Goal: Task Accomplishment & Management: Manage account settings

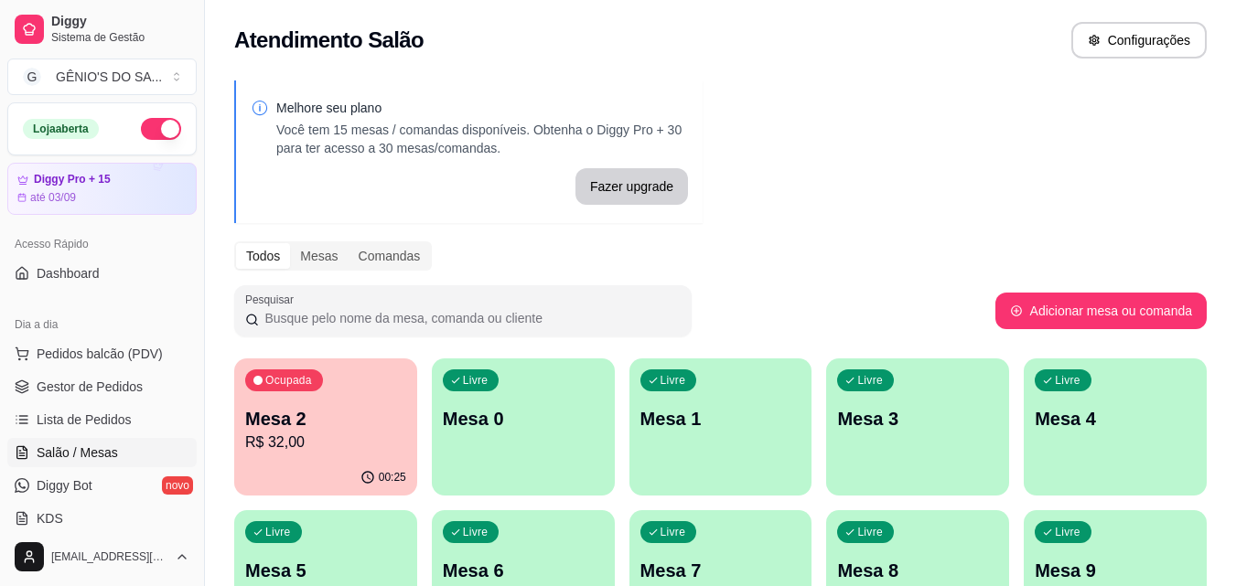
scroll to position [287, 0]
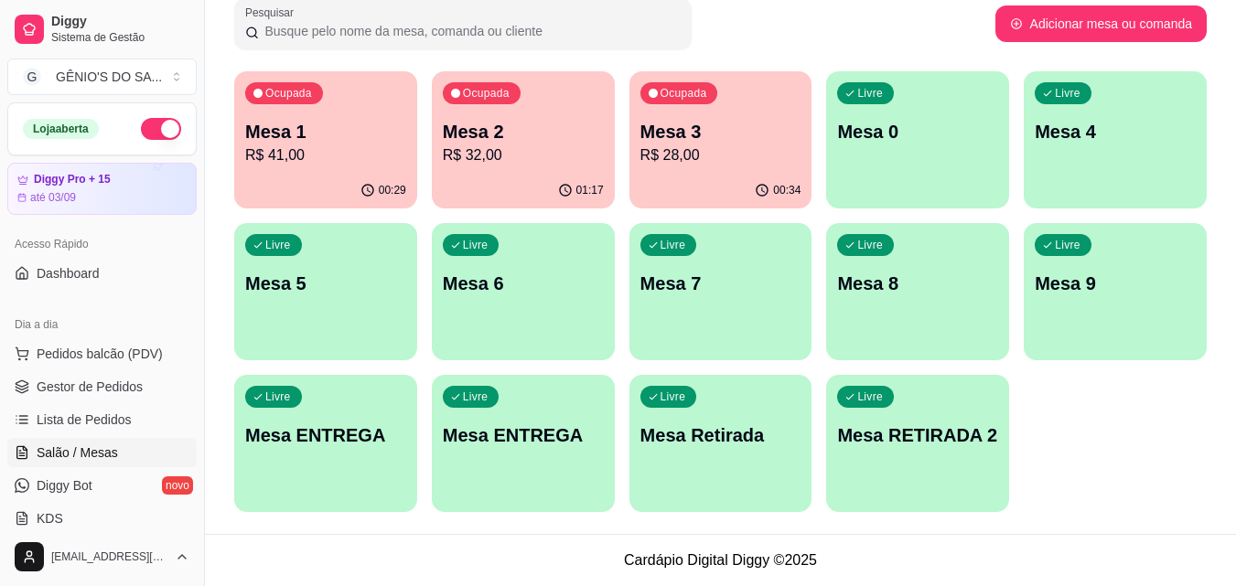
click at [320, 266] on div "Livre Mesa 5" at bounding box center [325, 280] width 183 height 115
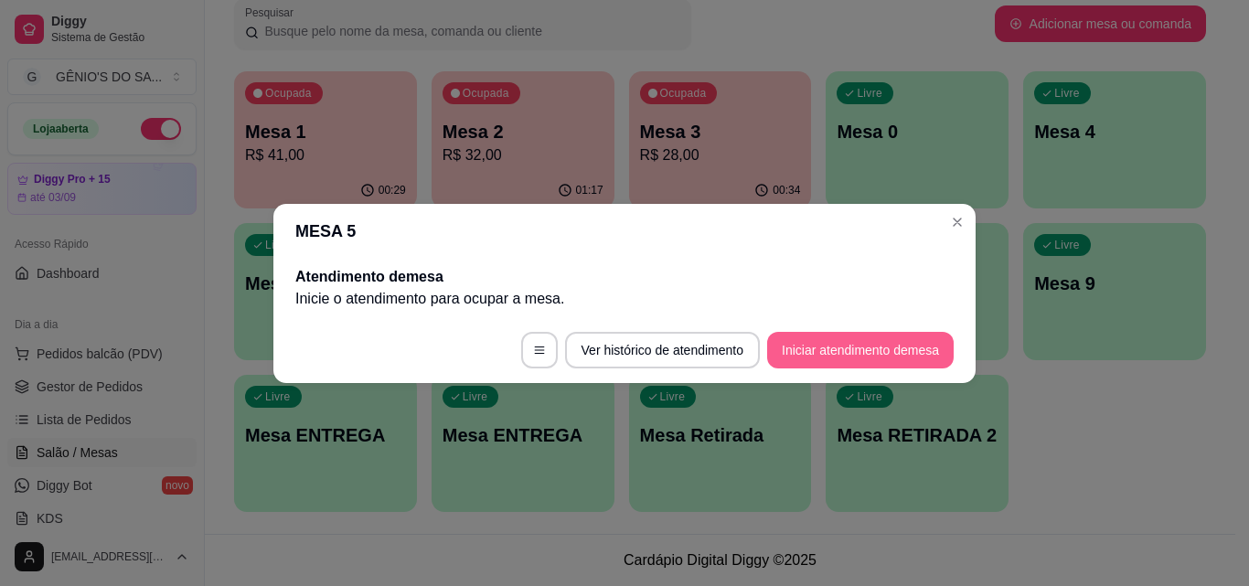
click at [834, 340] on button "Iniciar atendimento de mesa" at bounding box center [860, 350] width 187 height 37
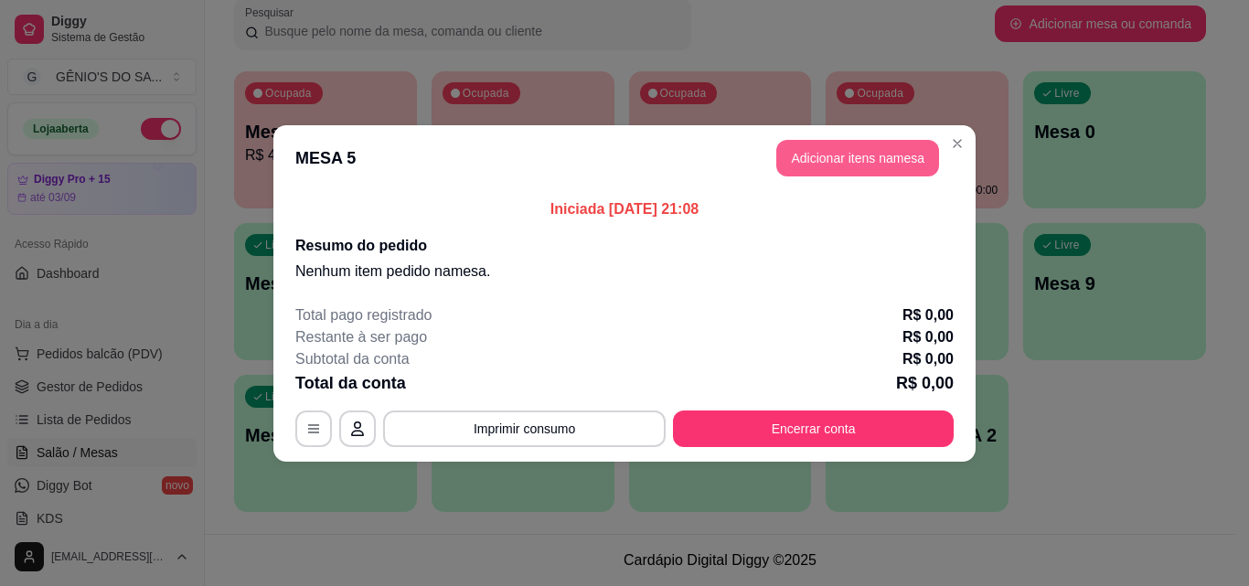
click at [854, 154] on button "Adicionar itens na mesa" at bounding box center [857, 158] width 163 height 37
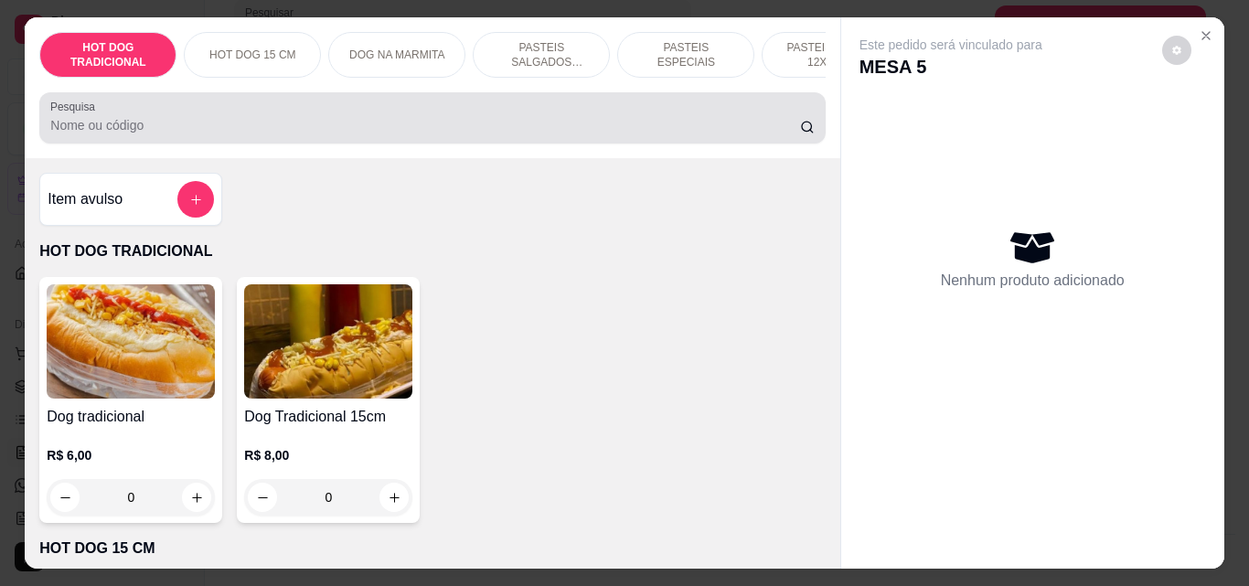
click at [193, 134] on input "Pesquisa" at bounding box center [425, 125] width 750 height 18
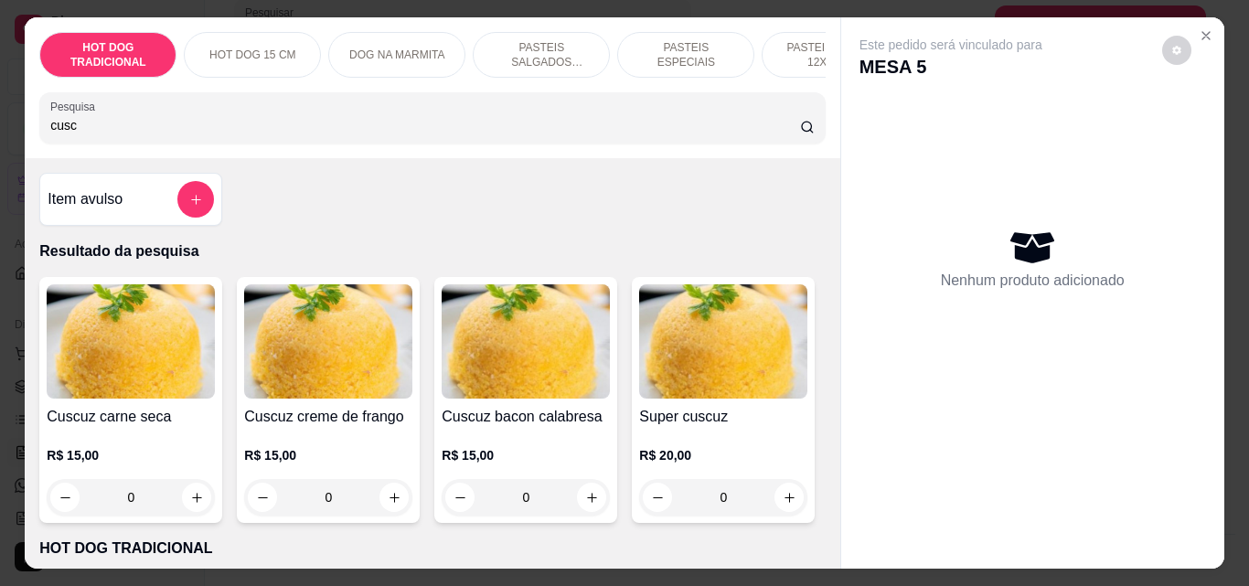
type input "cusc"
click at [137, 356] on img at bounding box center [131, 341] width 168 height 114
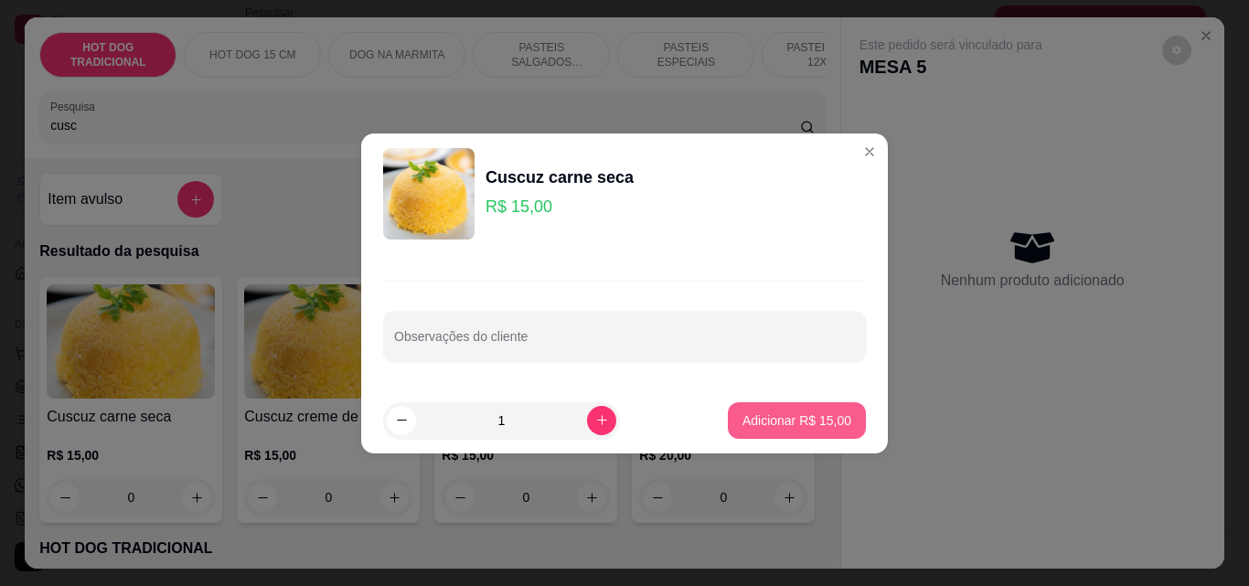
click at [744, 426] on p "Adicionar R$ 15,00" at bounding box center [797, 421] width 109 height 18
type input "1"
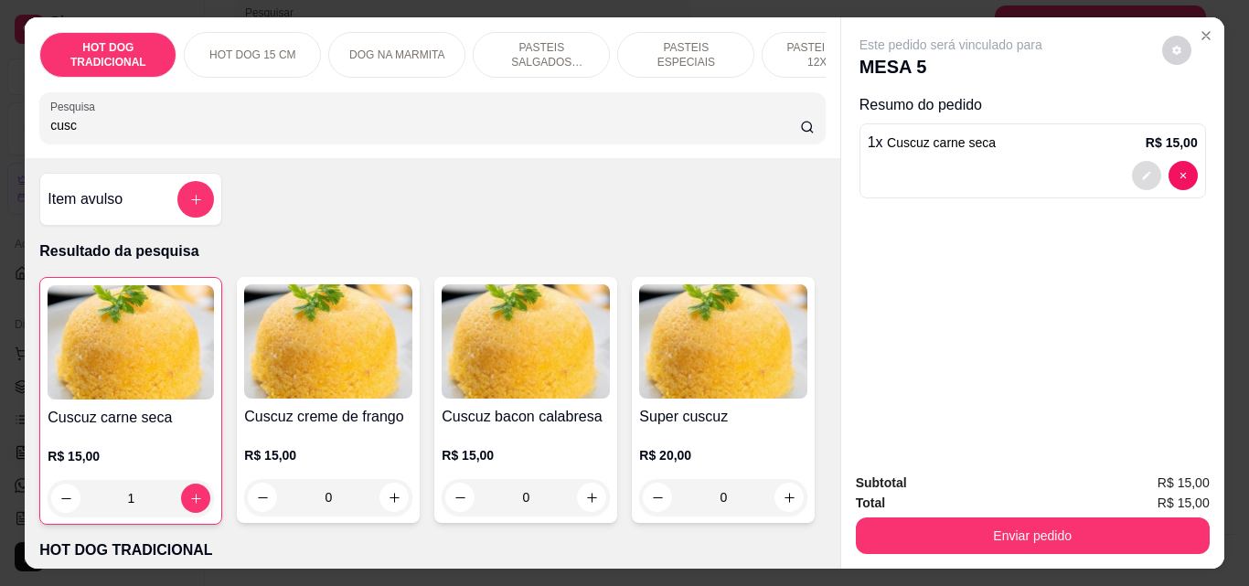
click at [1142, 172] on icon "decrease-product-quantity" at bounding box center [1146, 176] width 8 height 8
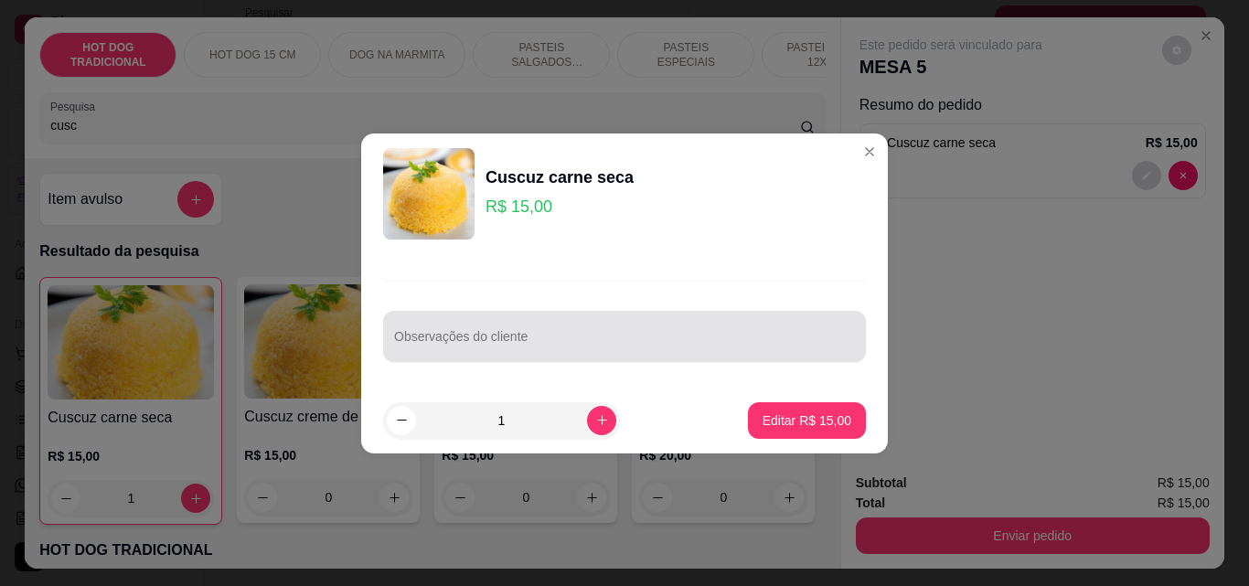
click at [470, 346] on input "Observações do cliente" at bounding box center [624, 344] width 461 height 18
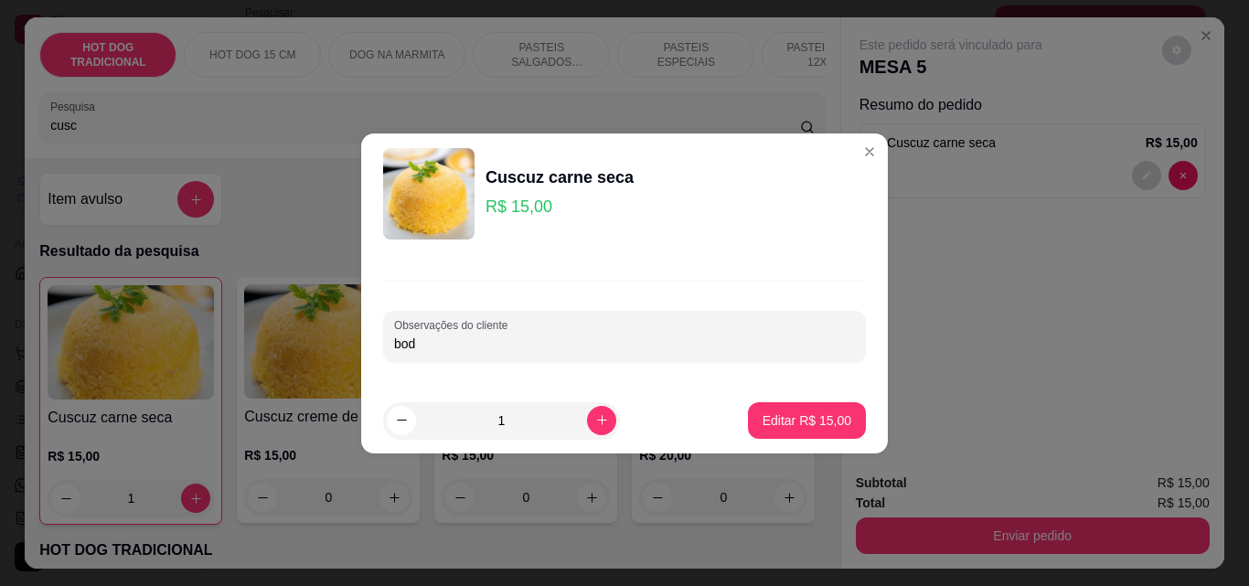
type input "bode"
click at [753, 418] on button "Editar R$ 15,00" at bounding box center [807, 420] width 114 height 36
type input "0"
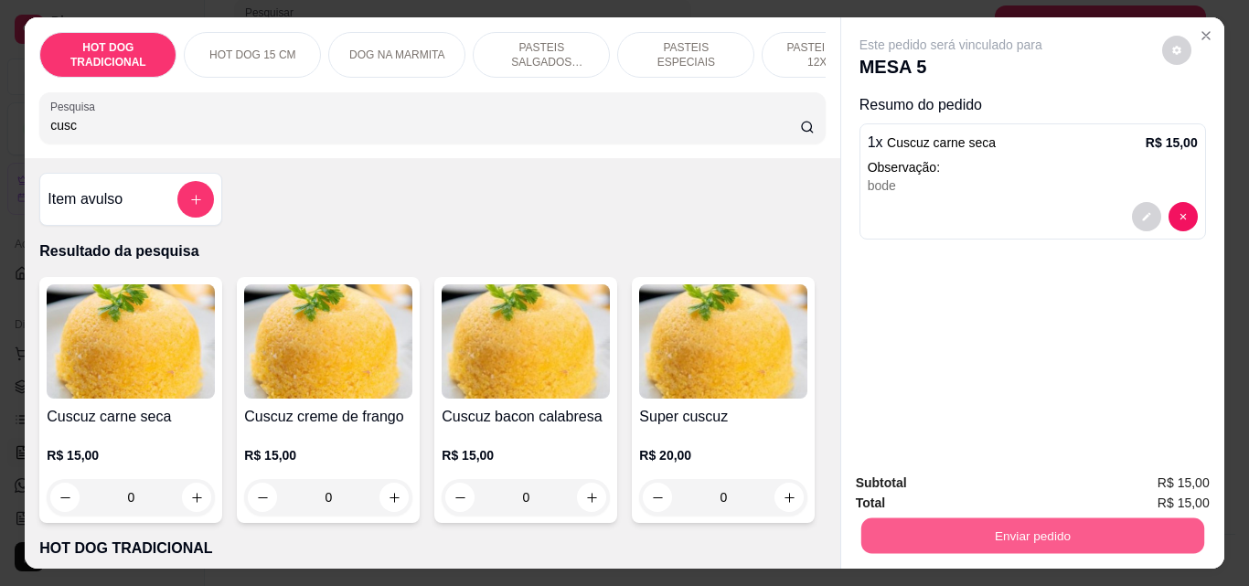
click at [968, 526] on button "Enviar pedido" at bounding box center [1032, 536] width 343 height 36
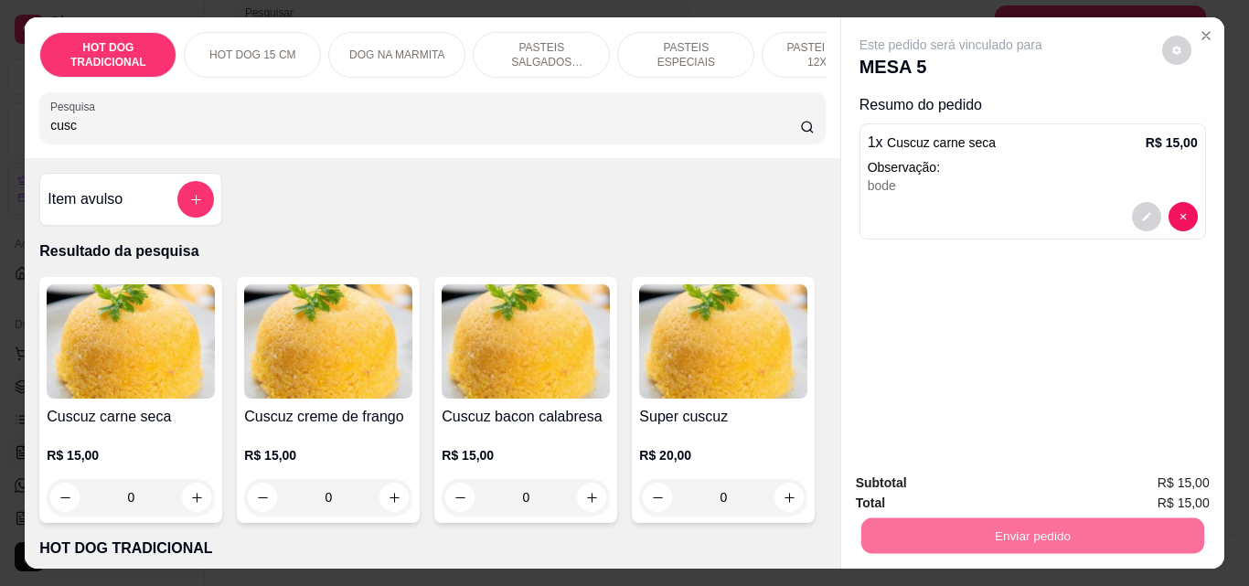
click at [1010, 482] on button "Não registrar e enviar pedido" at bounding box center [972, 483] width 190 height 35
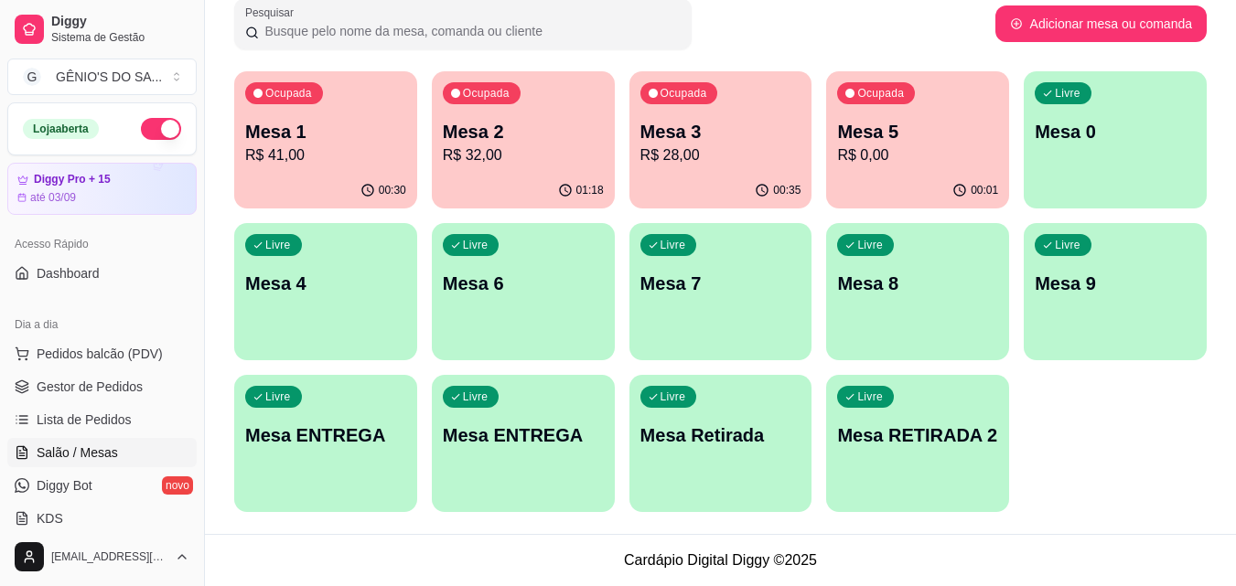
click at [506, 123] on p "Mesa 2" at bounding box center [523, 132] width 161 height 26
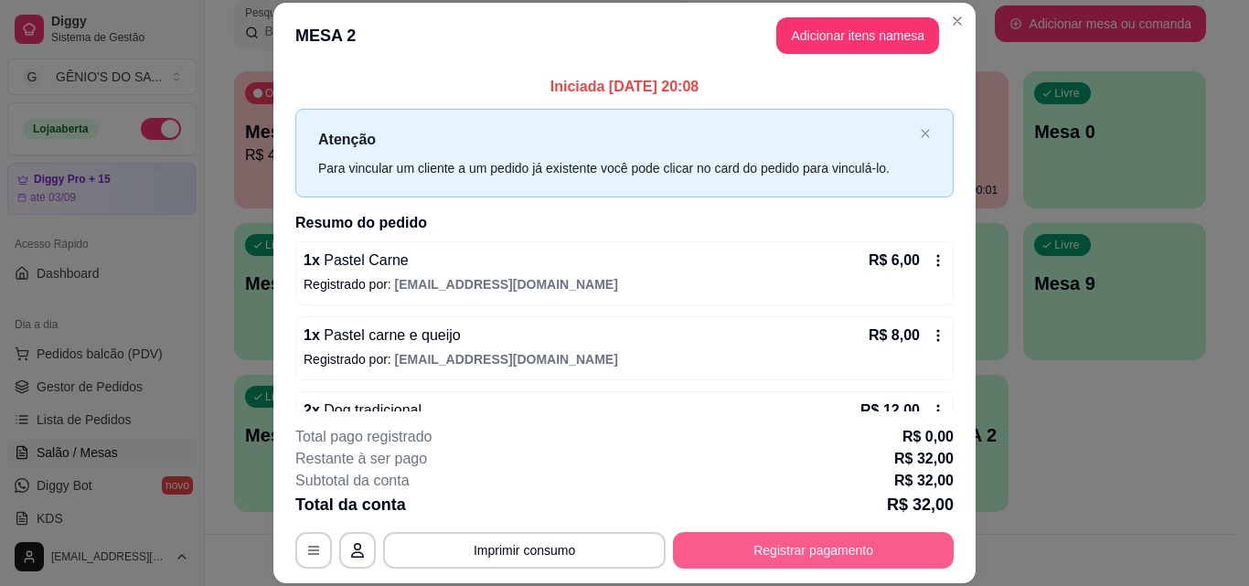
click at [841, 558] on button "Registrar pagamento" at bounding box center [813, 550] width 281 height 37
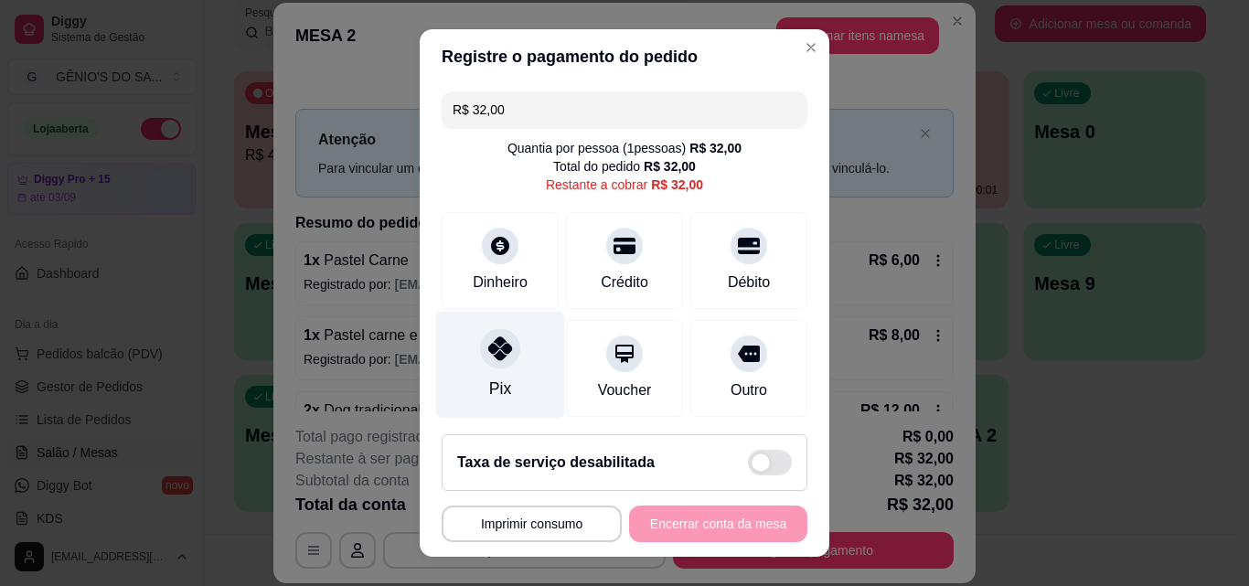
click at [489, 382] on div "Pix" at bounding box center [500, 389] width 22 height 24
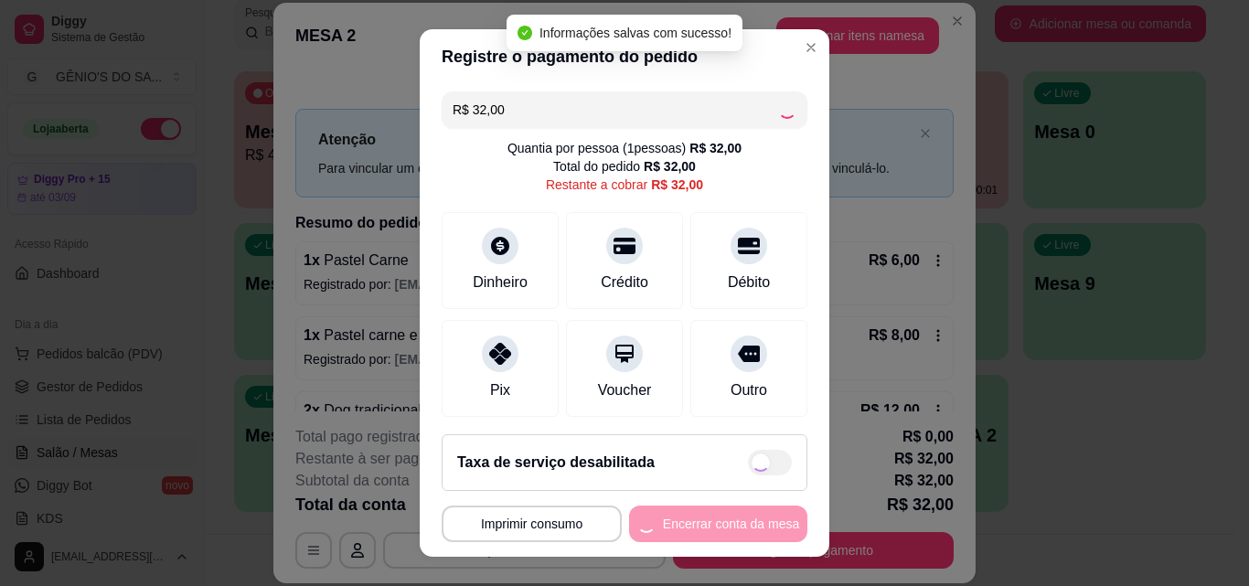
type input "R$ 0,00"
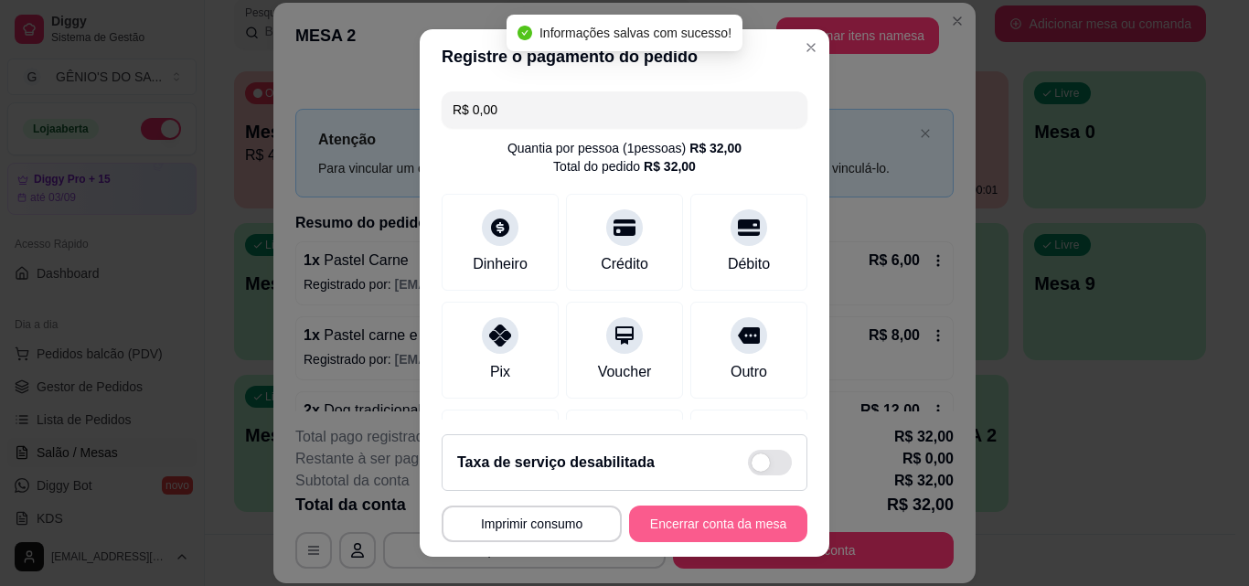
click at [703, 530] on button "Encerrar conta da mesa" at bounding box center [718, 524] width 178 height 37
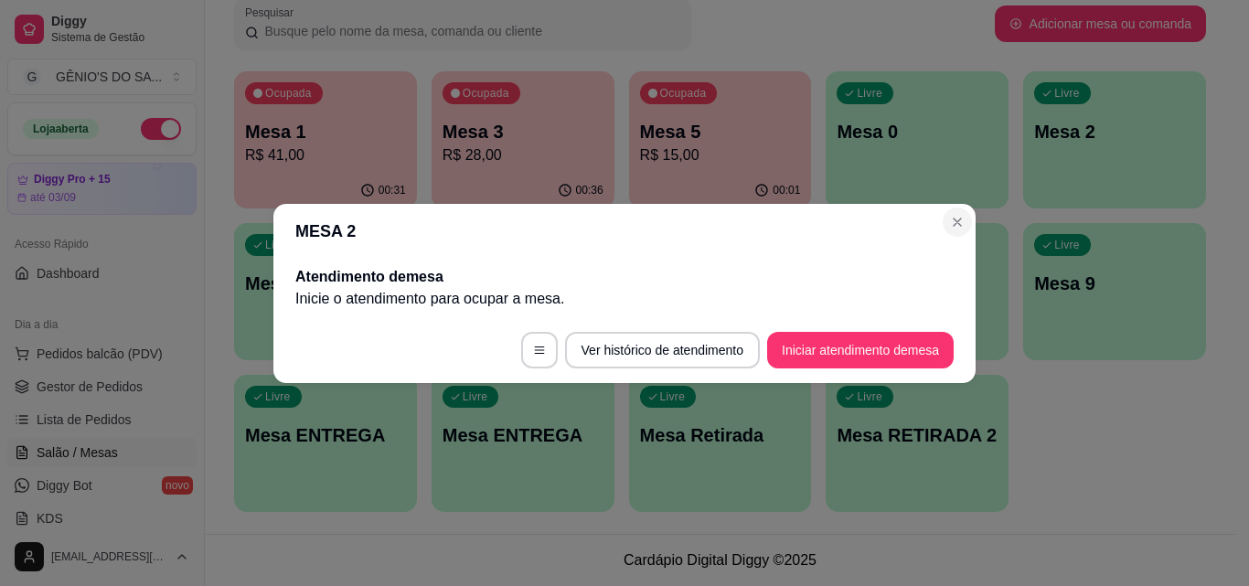
click at [952, 225] on div "Livre Mesa 8" at bounding box center [917, 280] width 183 height 115
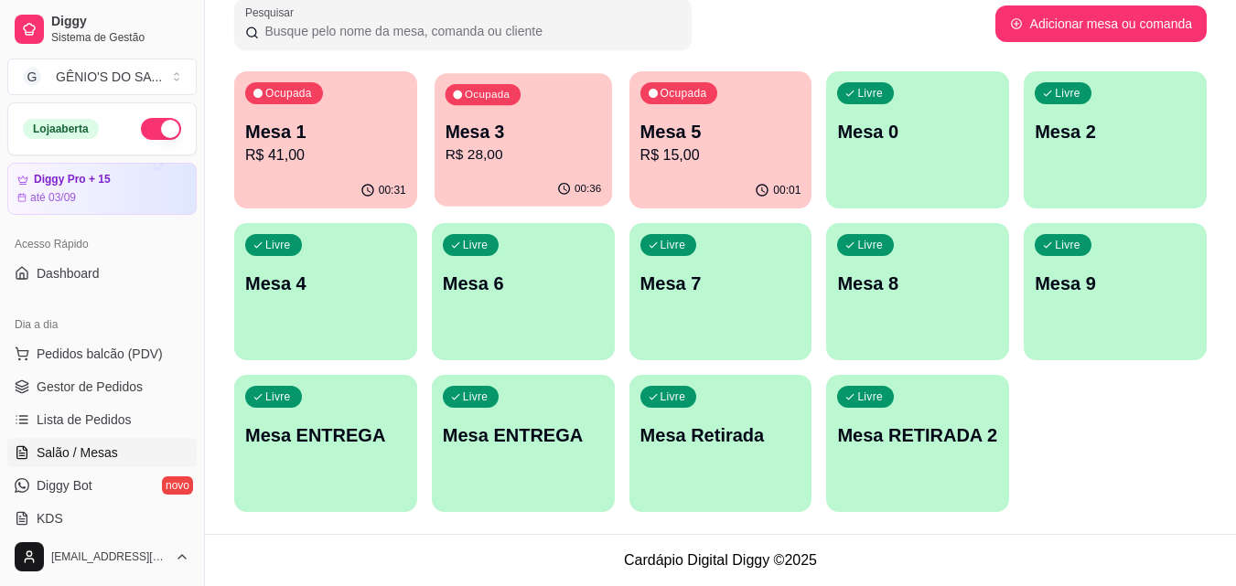
click at [537, 137] on p "Mesa 3" at bounding box center [522, 132] width 156 height 25
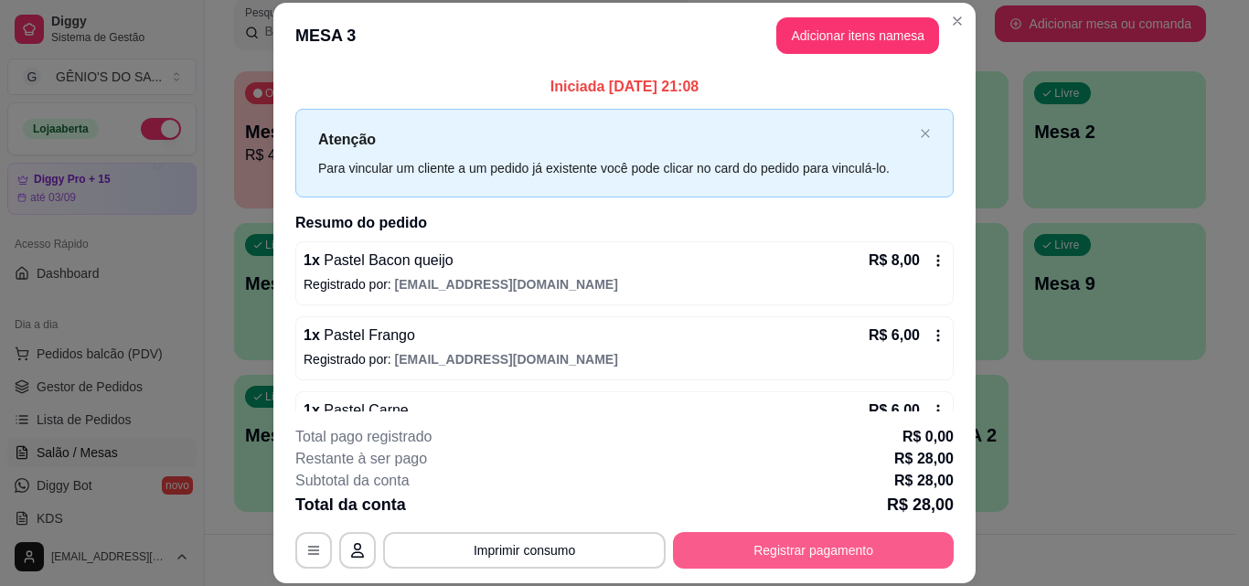
click at [760, 562] on button "Registrar pagamento" at bounding box center [813, 550] width 281 height 37
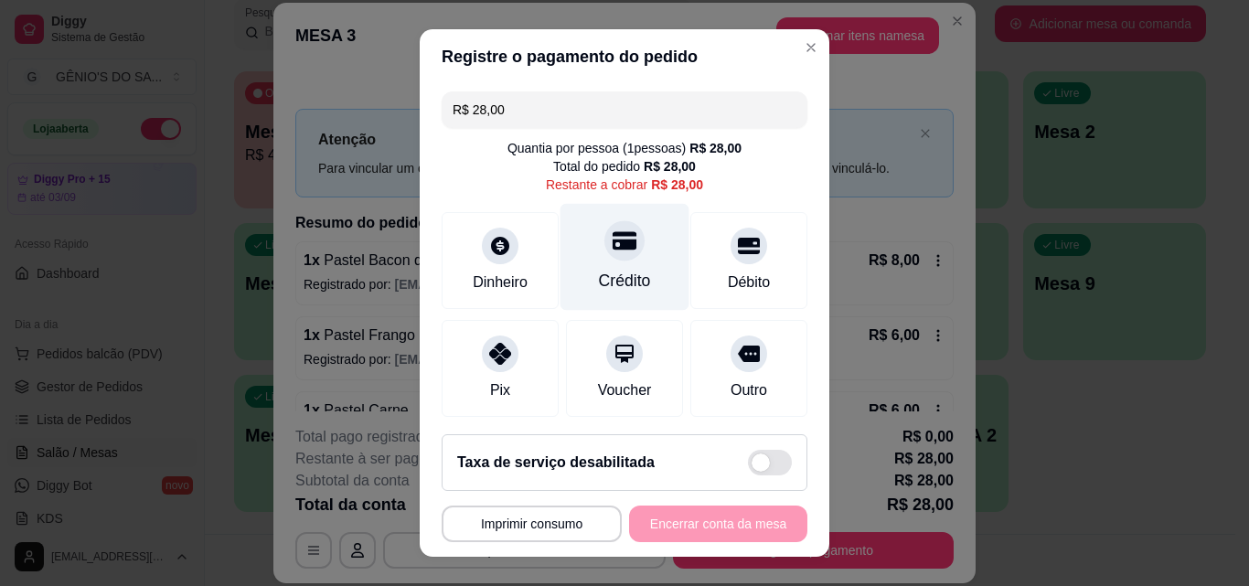
click at [622, 251] on div at bounding box center [624, 240] width 40 height 40
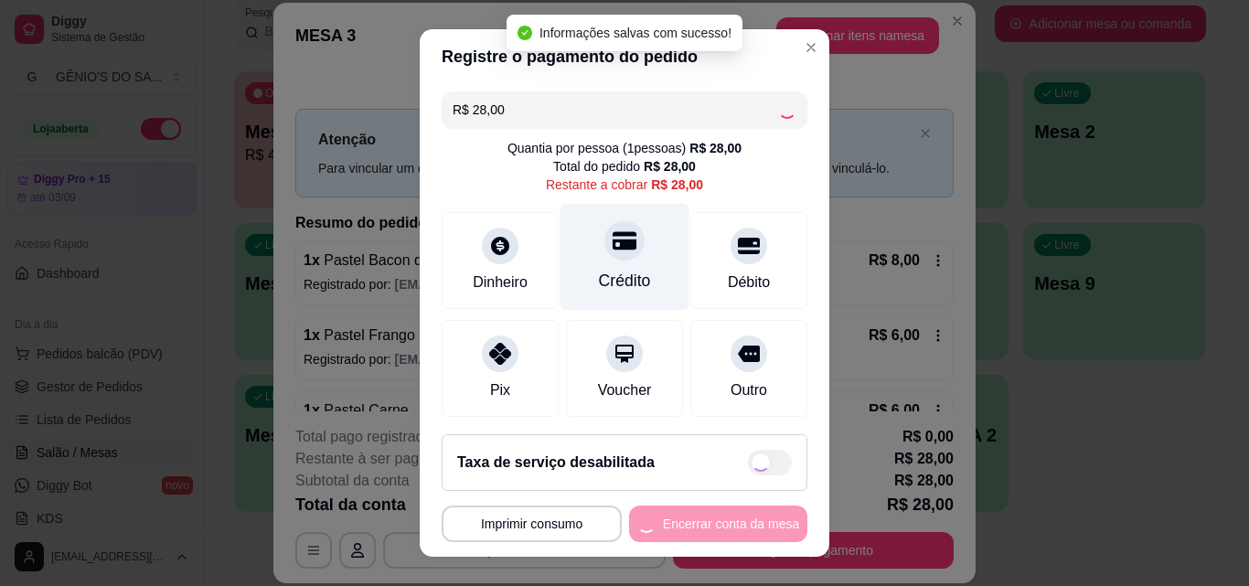
type input "R$ 0,00"
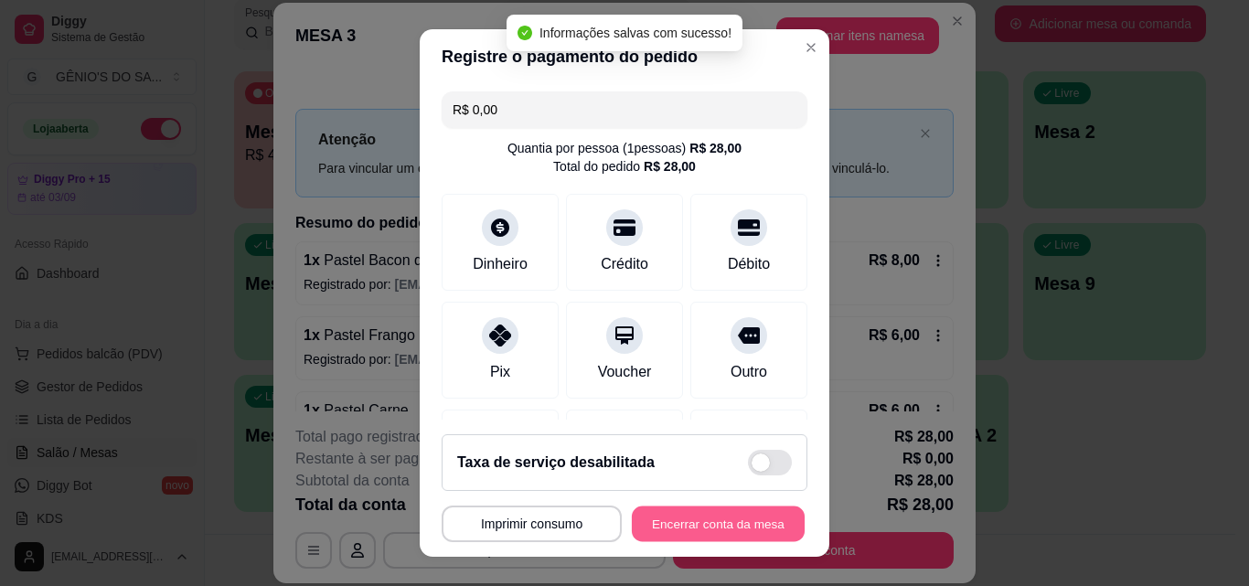
click at [674, 521] on button "Encerrar conta da mesa" at bounding box center [718, 525] width 173 height 36
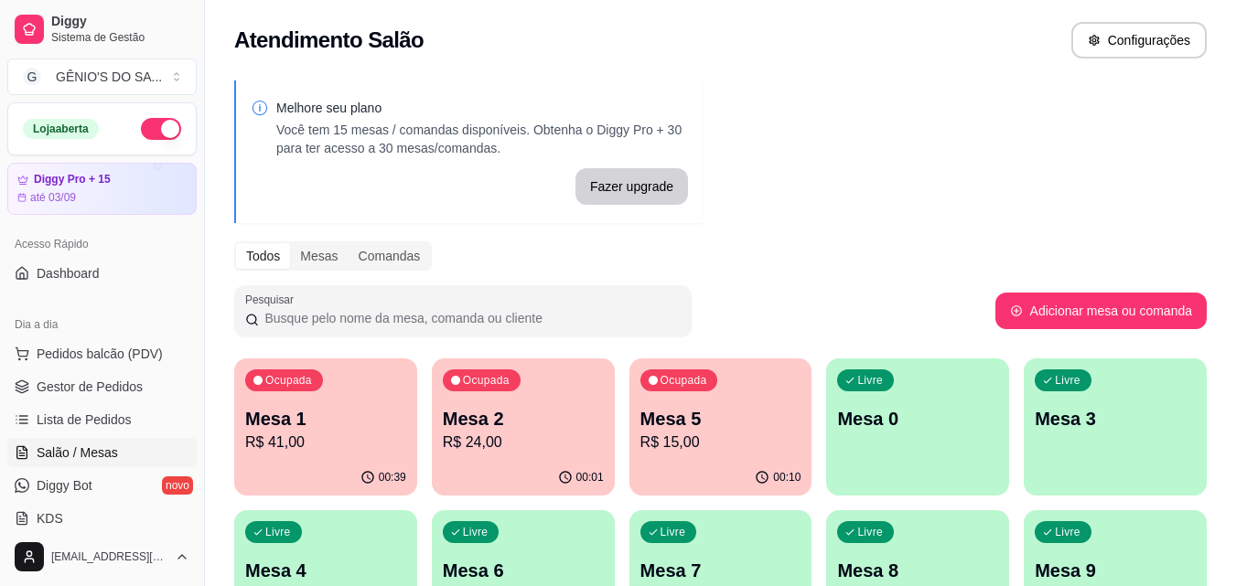
click at [485, 431] on div "Mesa 2 R$ 24,00" at bounding box center [523, 430] width 161 height 48
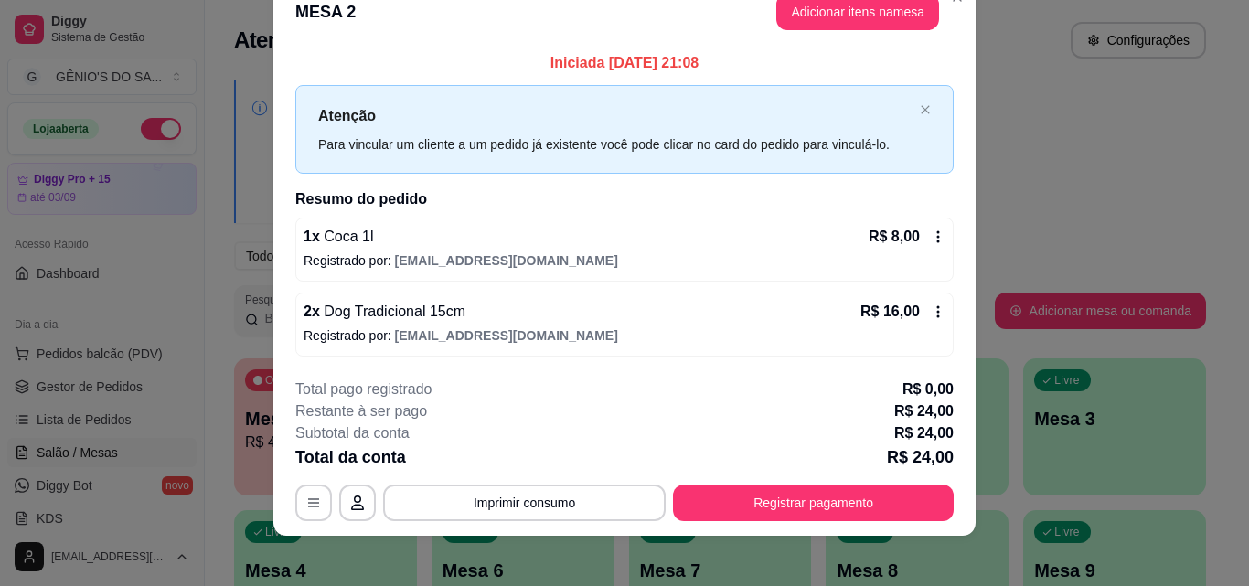
scroll to position [44, 0]
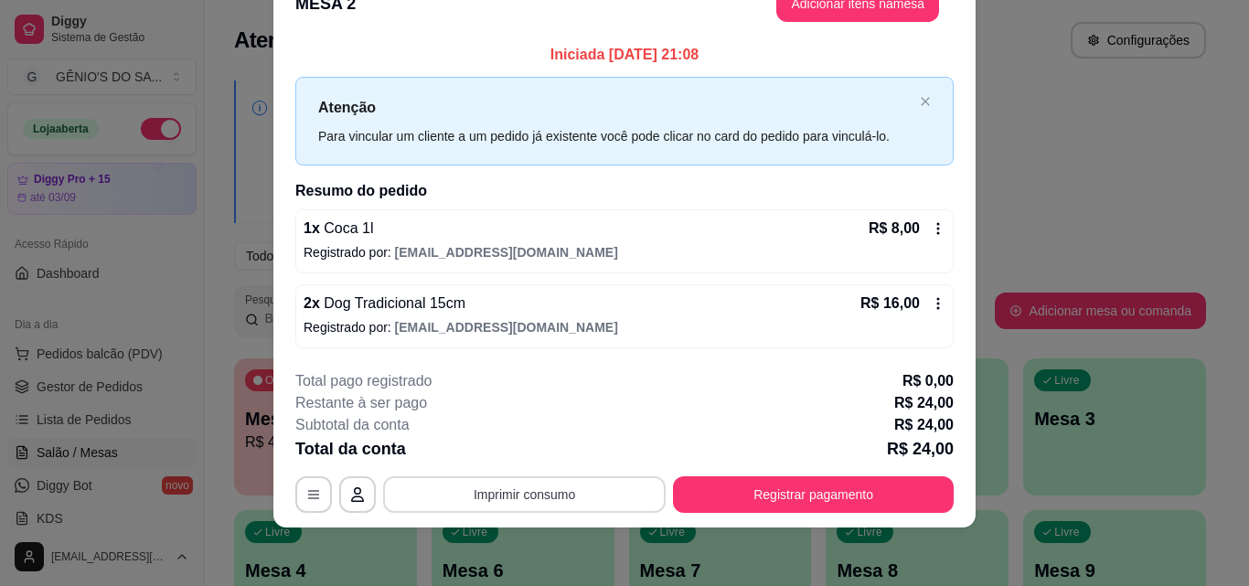
click at [566, 497] on button "Imprimir consumo" at bounding box center [524, 494] width 283 height 37
click at [540, 450] on button "Impressora" at bounding box center [523, 452] width 128 height 28
click at [922, 99] on icon "close" at bounding box center [925, 101] width 8 height 8
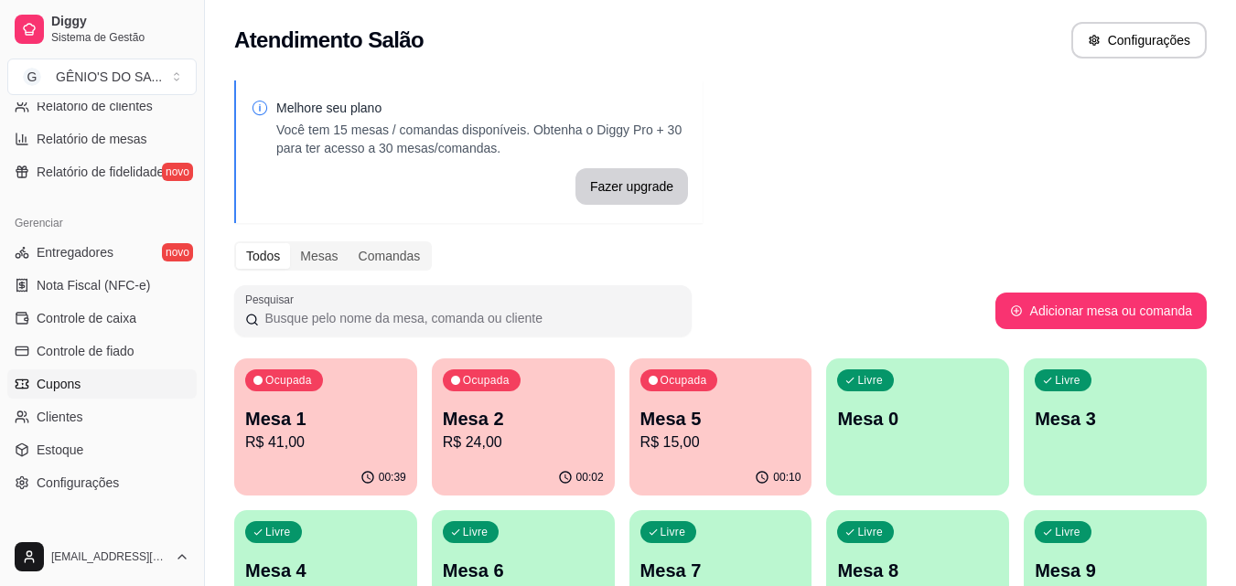
scroll to position [730, 0]
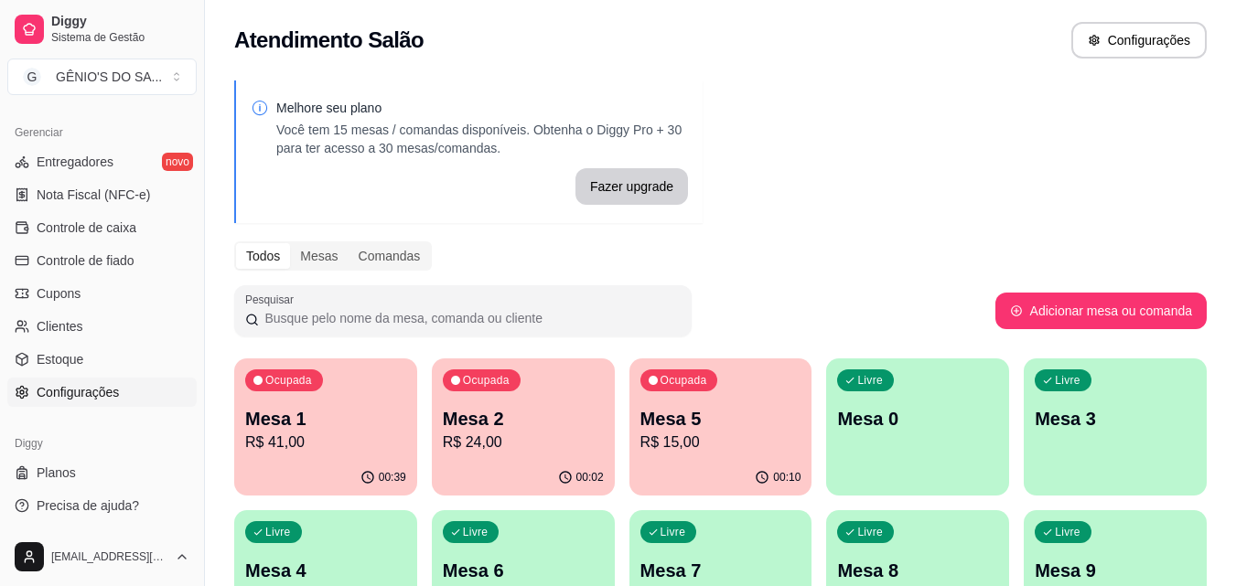
click at [74, 392] on span "Configurações" at bounding box center [78, 392] width 82 height 18
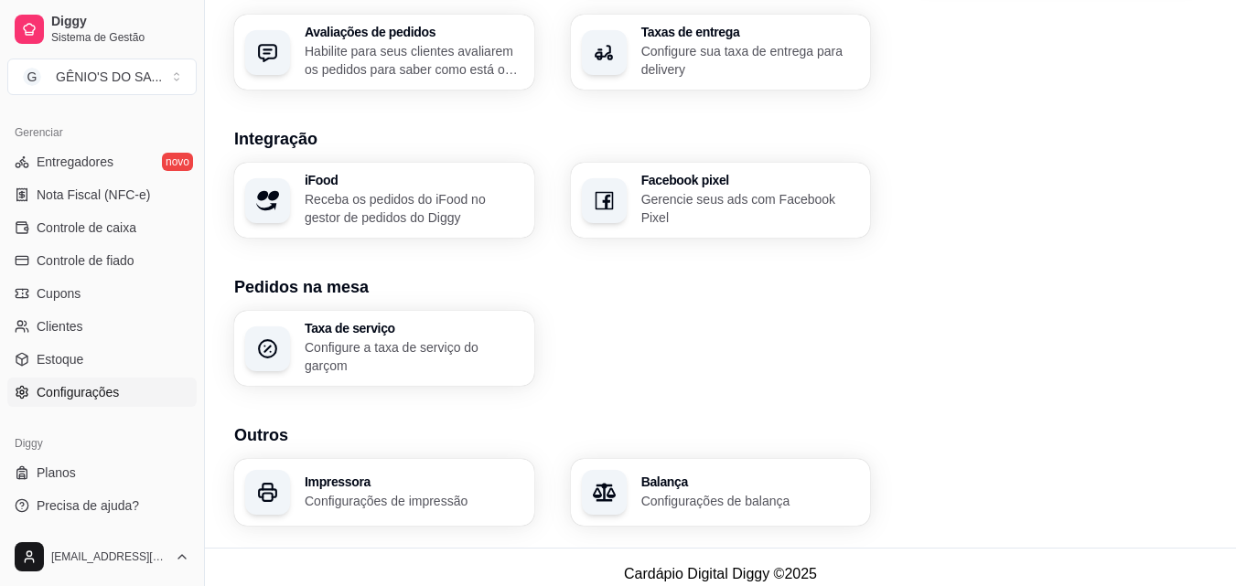
scroll to position [695, 0]
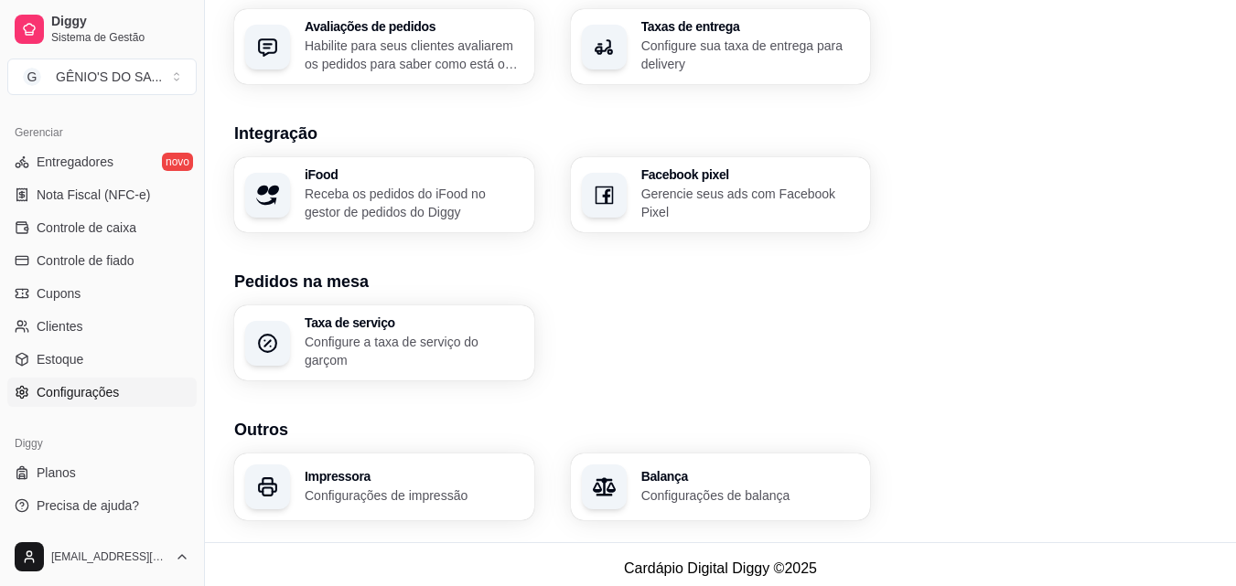
click at [387, 476] on div "Impressora Configurações de impressão" at bounding box center [414, 487] width 219 height 35
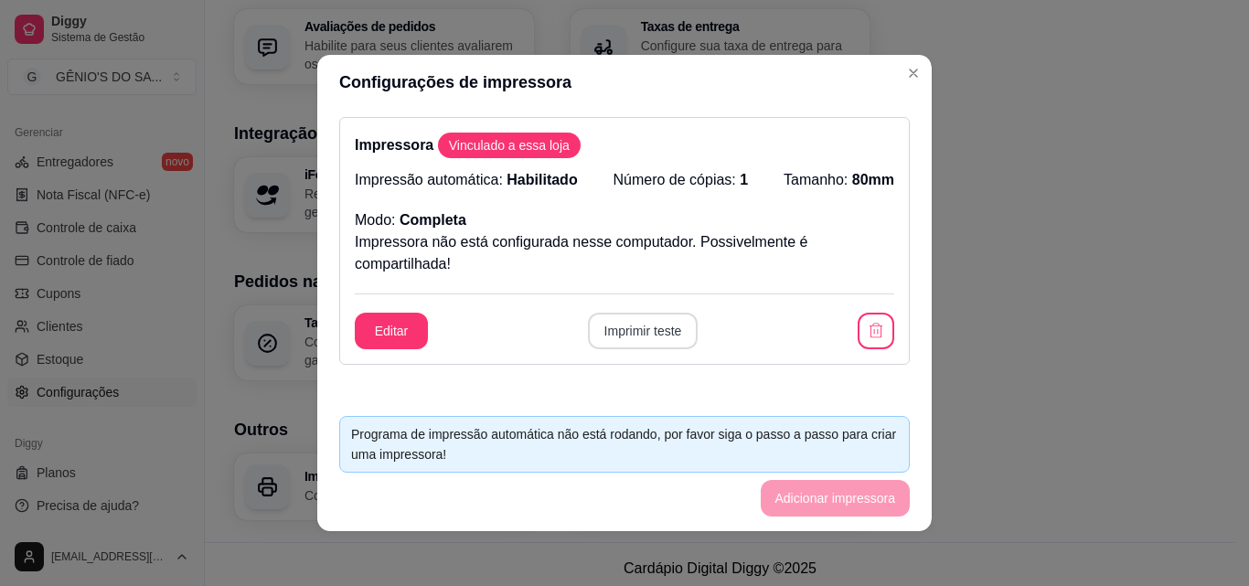
click at [626, 336] on button "Imprimir teste" at bounding box center [643, 331] width 111 height 37
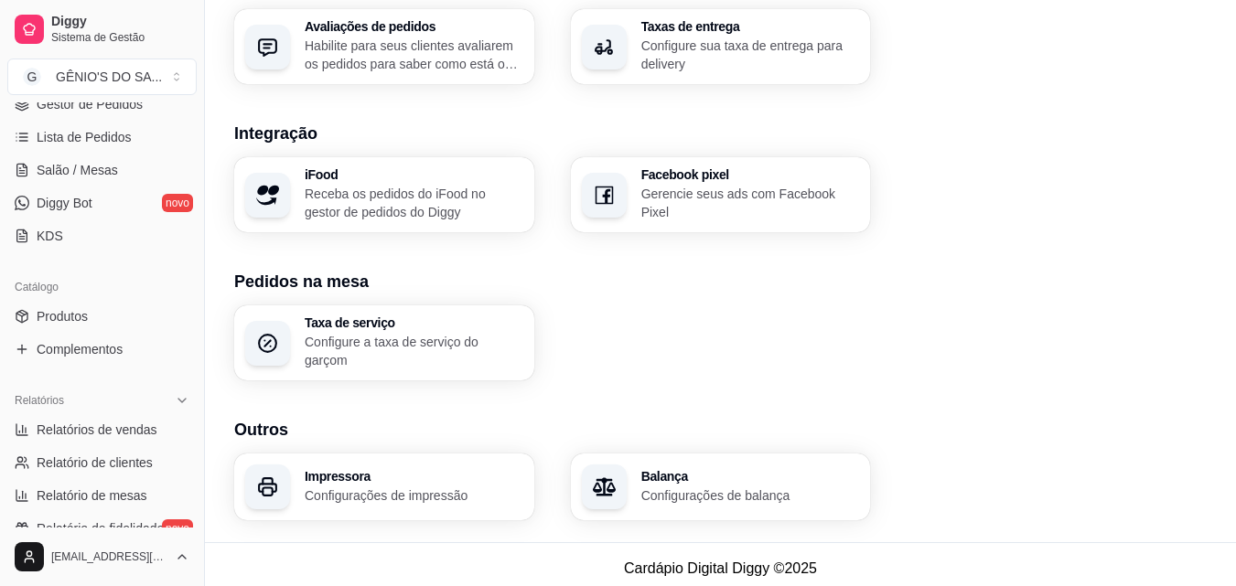
scroll to position [273, 0]
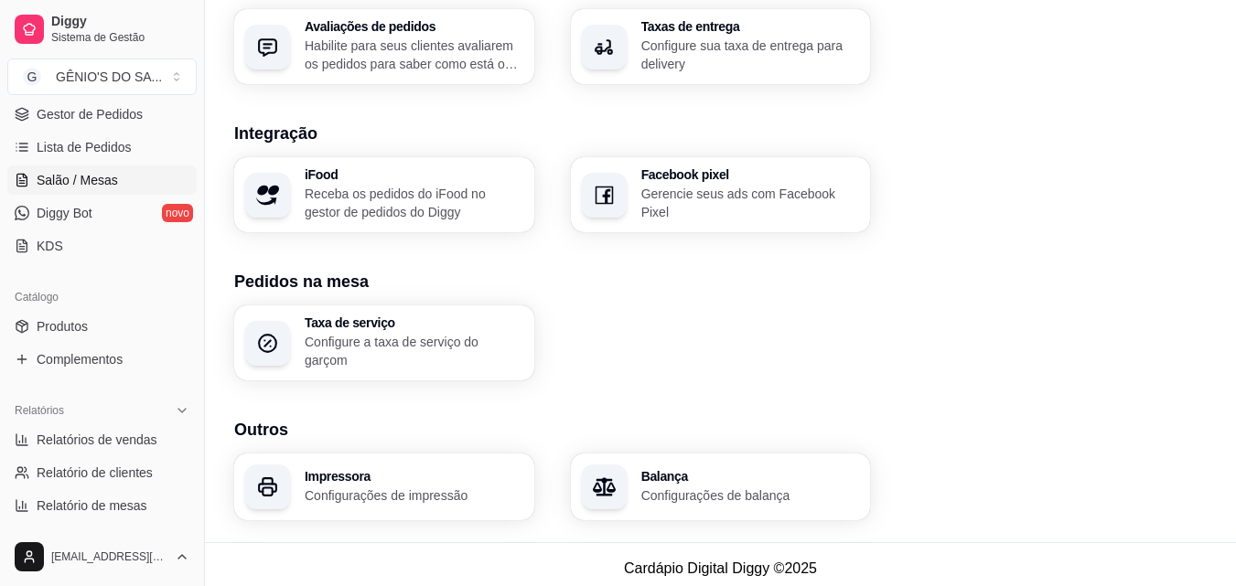
click at [80, 182] on span "Salão / Mesas" at bounding box center [77, 180] width 81 height 18
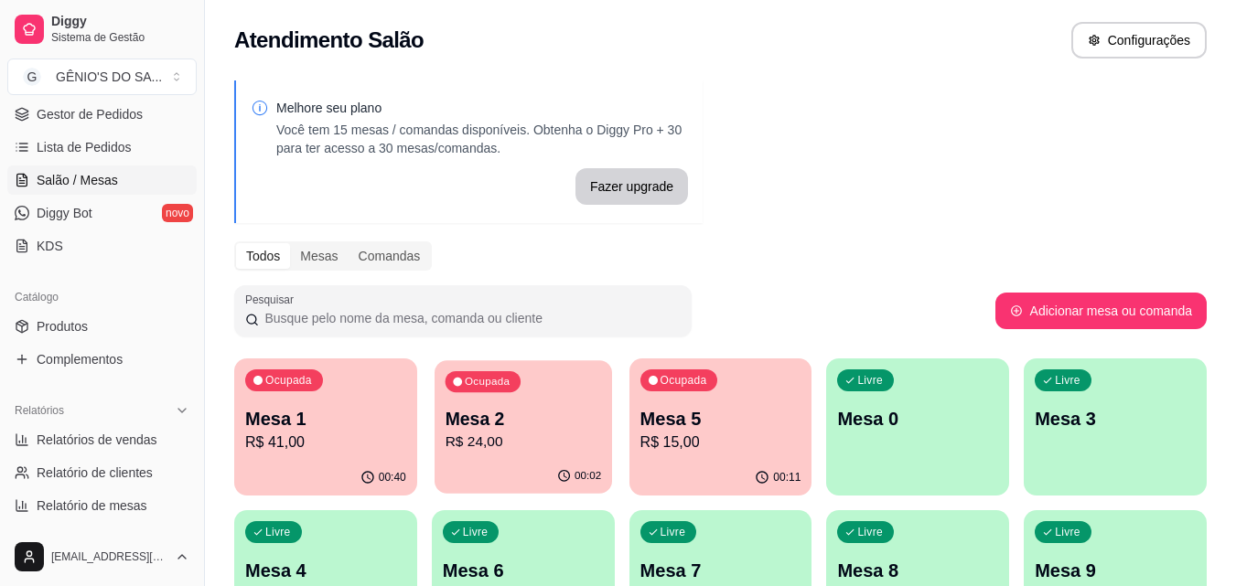
click at [532, 428] on p "Mesa 2" at bounding box center [522, 419] width 156 height 25
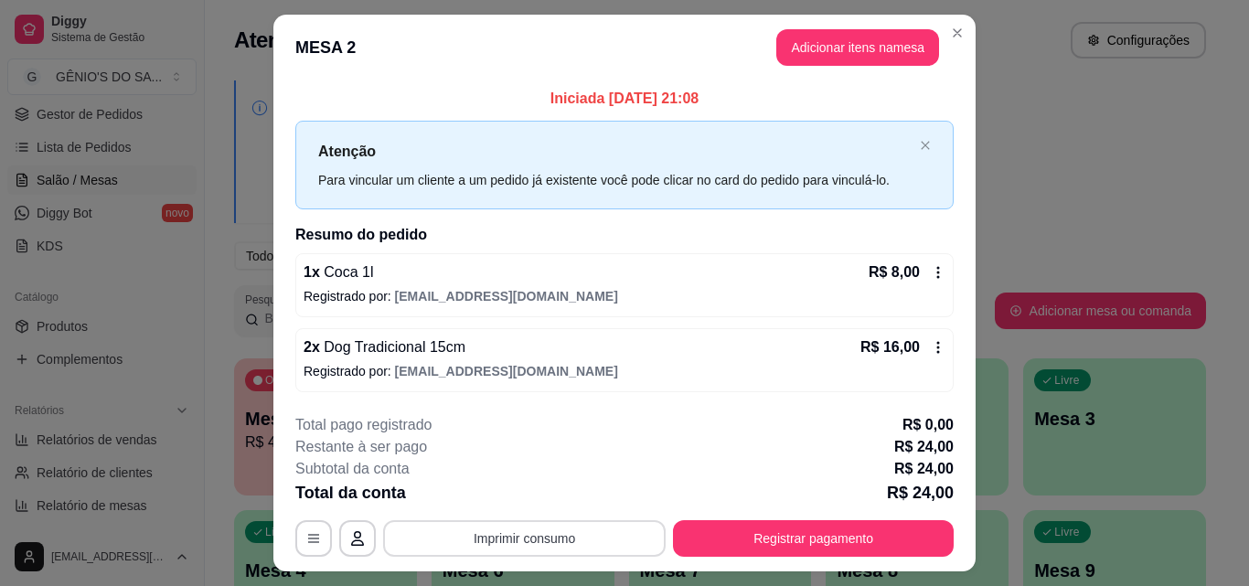
click at [555, 535] on button "Imprimir consumo" at bounding box center [524, 538] width 283 height 37
click at [530, 491] on button "Impressora" at bounding box center [523, 496] width 133 height 29
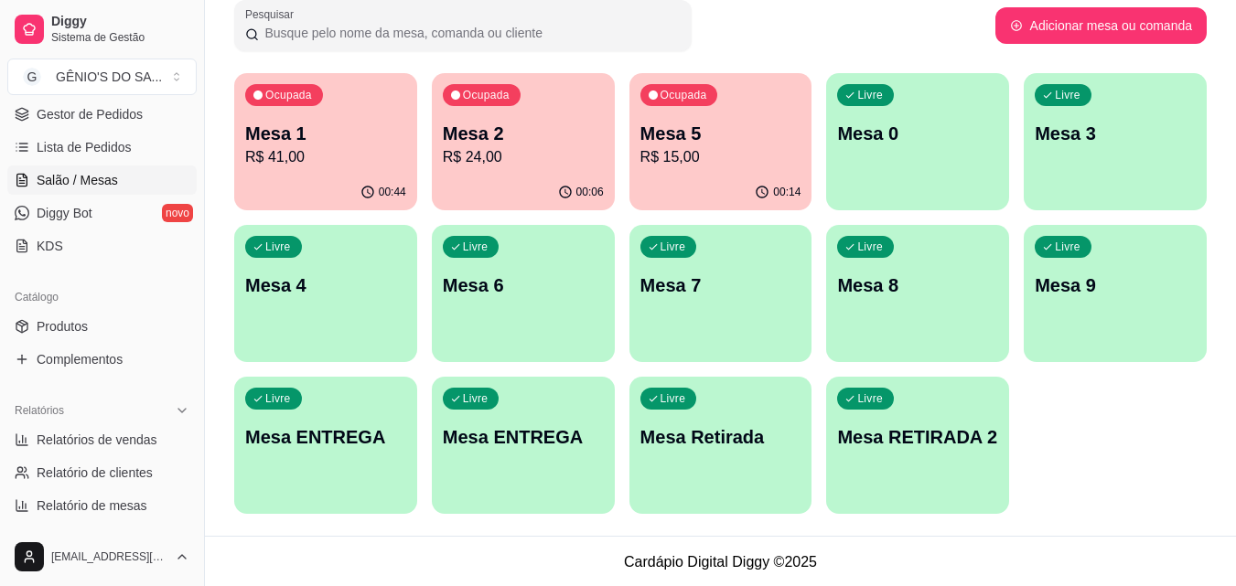
scroll to position [287, 0]
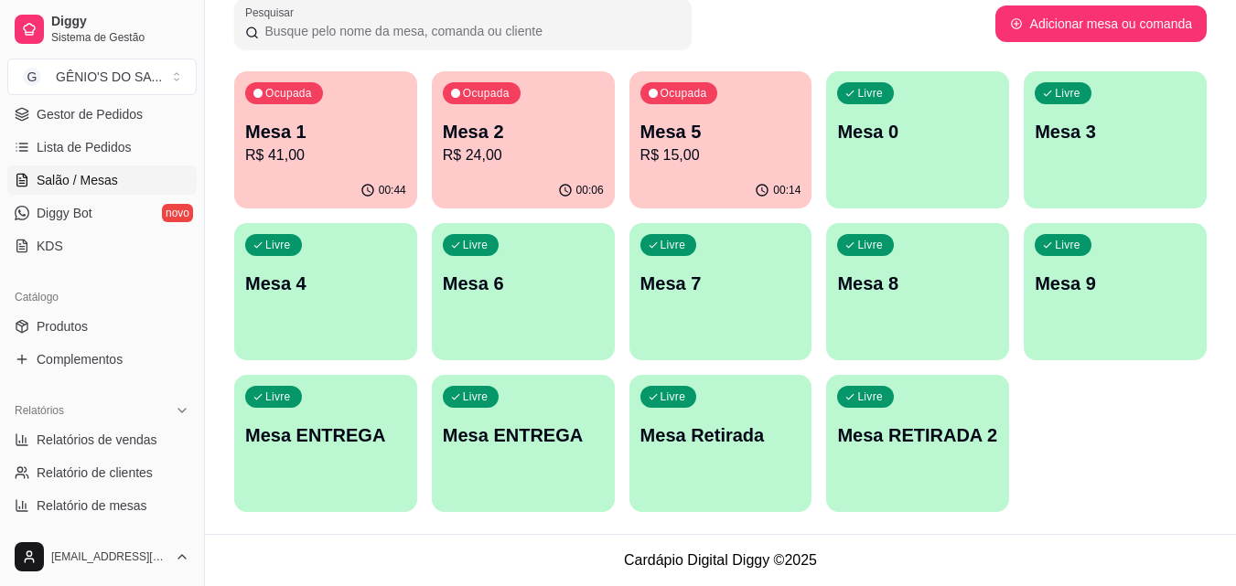
click at [293, 138] on p "Mesa 1" at bounding box center [325, 132] width 161 height 26
click at [366, 176] on div "00:52" at bounding box center [325, 191] width 183 height 36
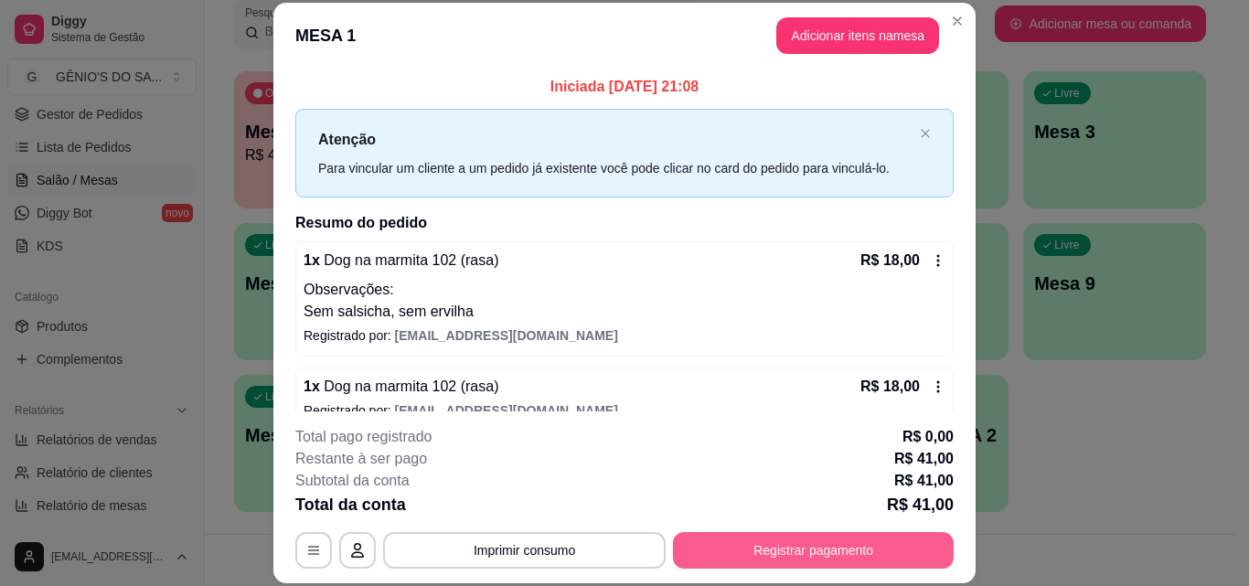
click at [800, 546] on button "Registrar pagamento" at bounding box center [813, 550] width 281 height 37
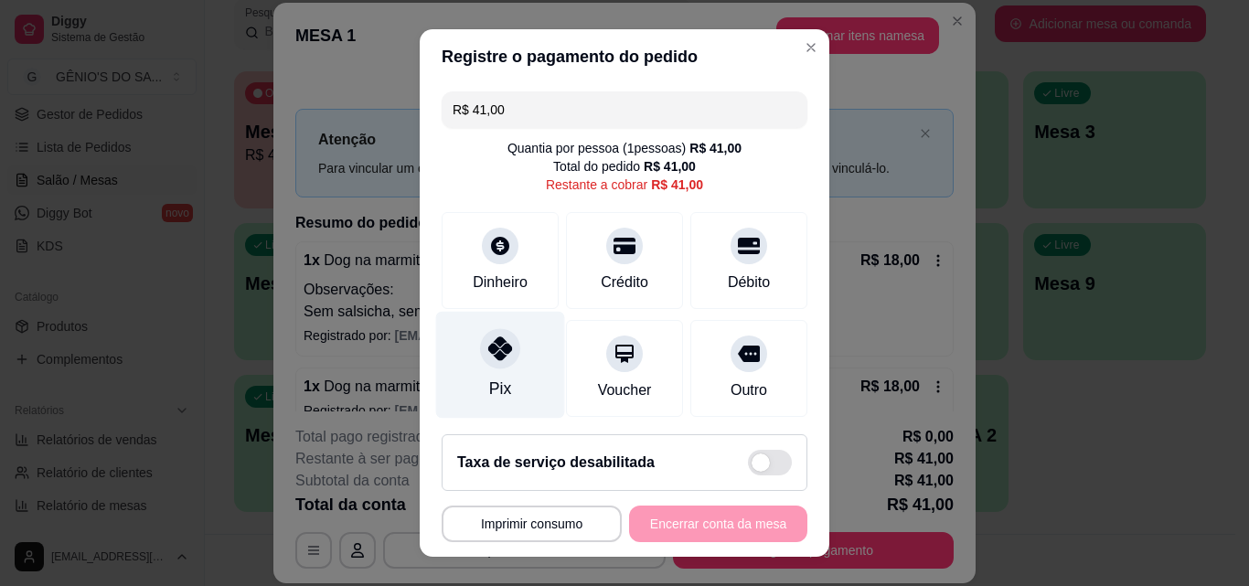
click at [494, 359] on icon at bounding box center [500, 349] width 24 height 24
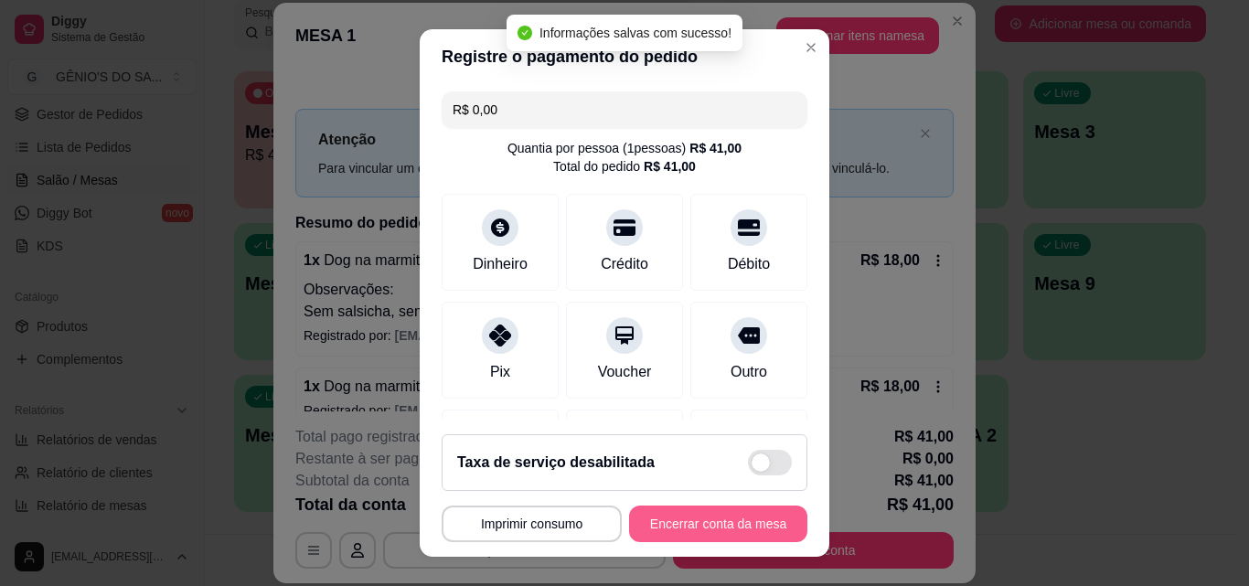
type input "R$ 0,00"
click at [696, 517] on button "Encerrar conta da mesa" at bounding box center [718, 524] width 178 height 37
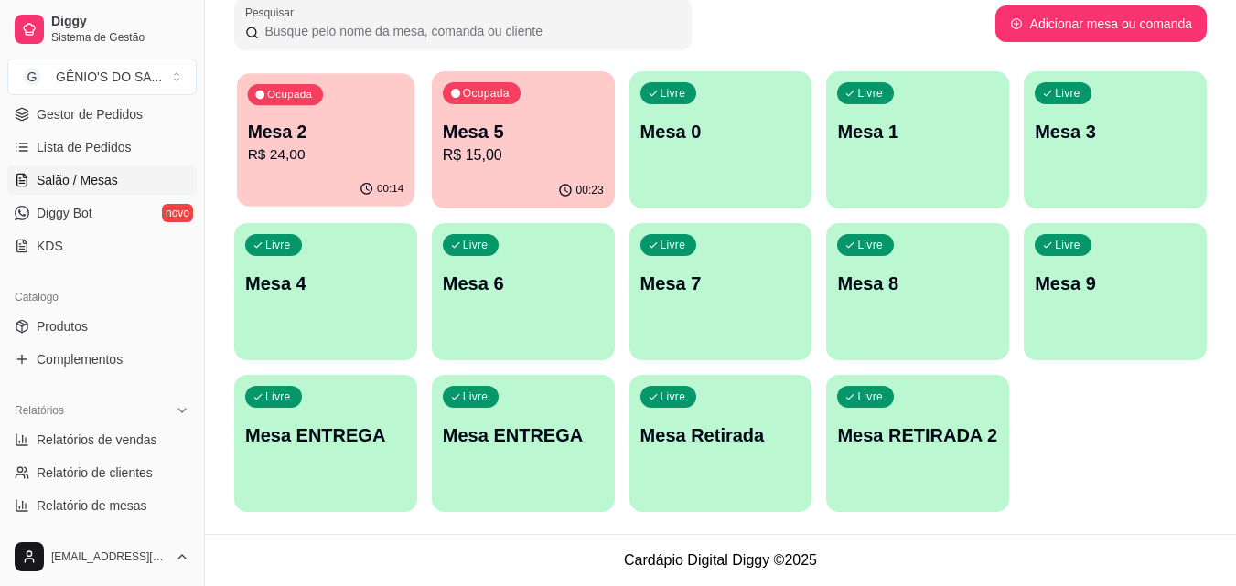
click at [291, 120] on p "Mesa 2" at bounding box center [326, 132] width 156 height 25
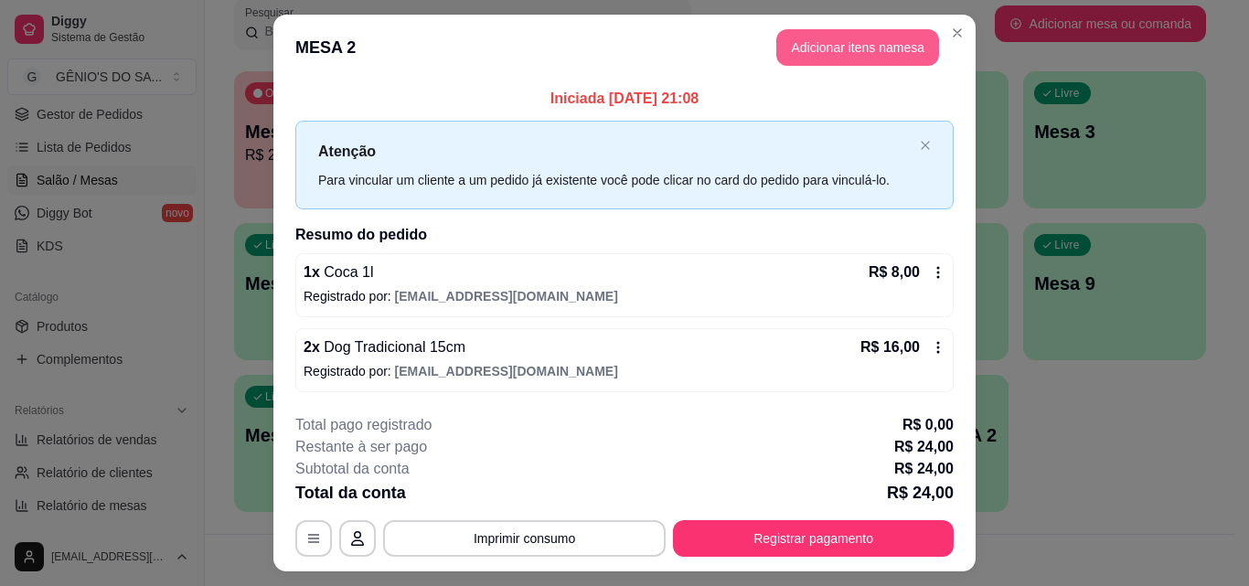
click at [822, 40] on button "Adicionar itens na mesa" at bounding box center [857, 47] width 163 height 37
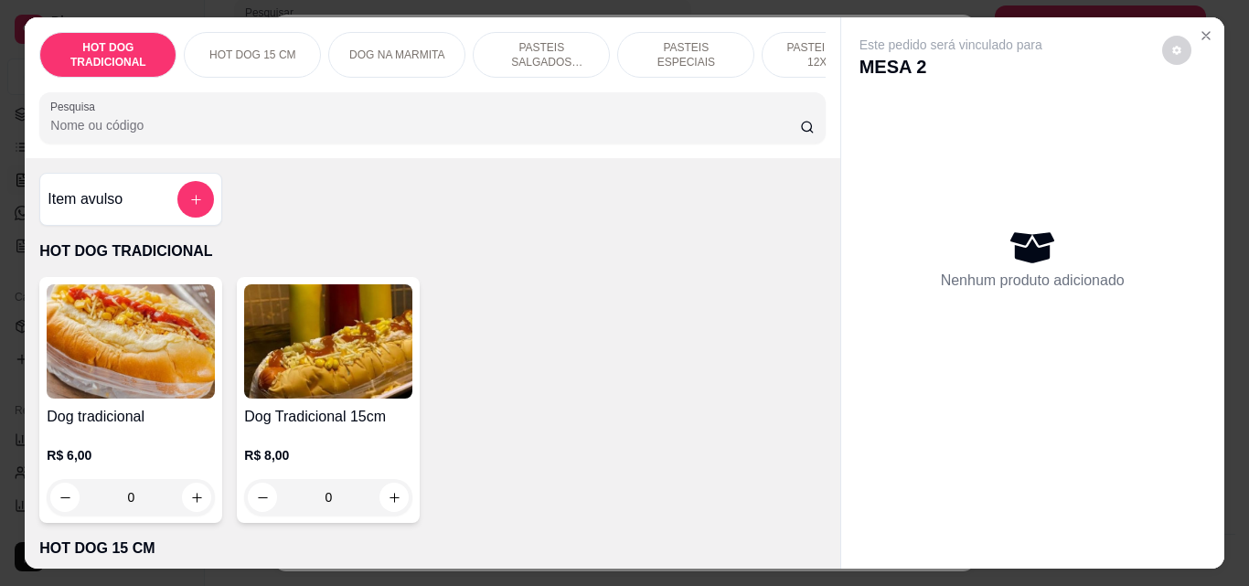
click at [148, 366] on img at bounding box center [131, 341] width 168 height 114
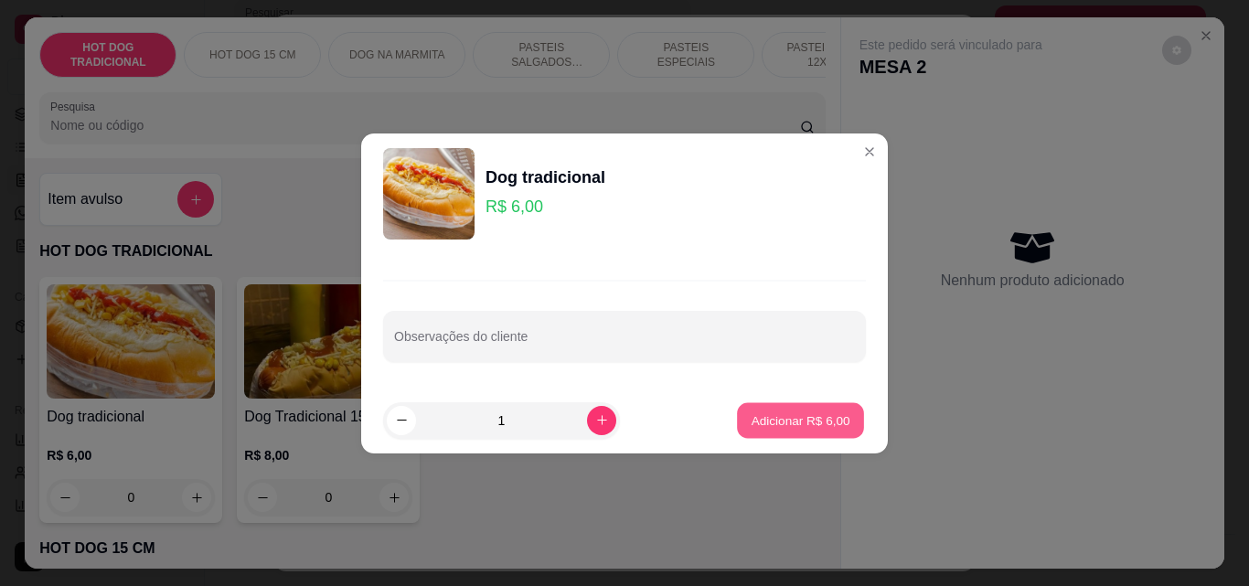
click at [837, 426] on p "Adicionar R$ 6,00" at bounding box center [800, 420] width 99 height 17
type input "1"
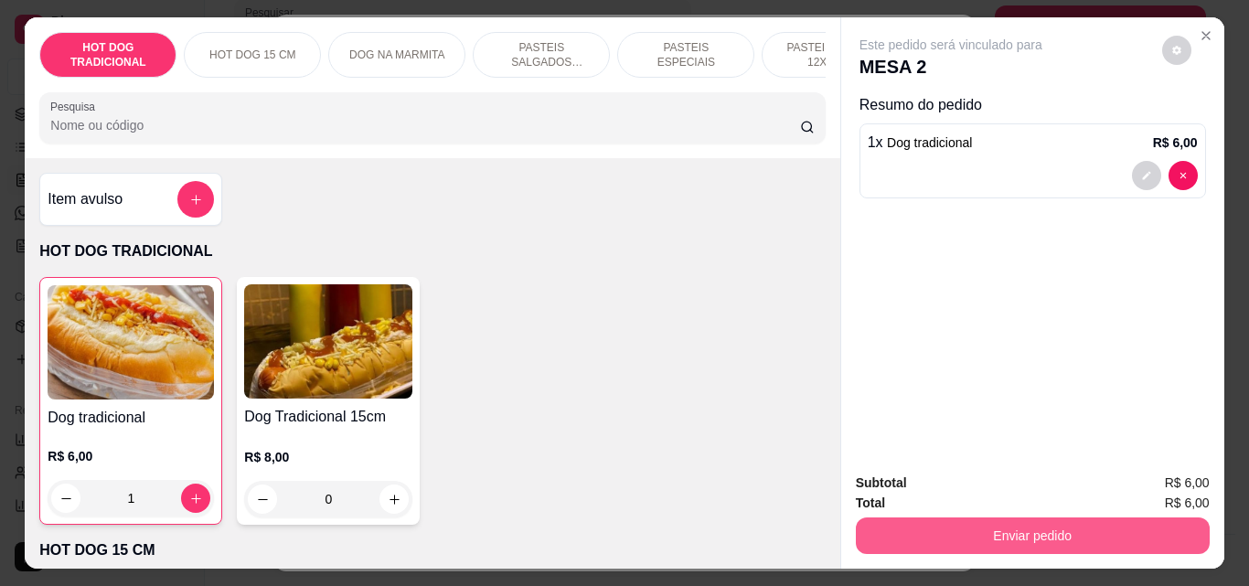
click at [1002, 527] on button "Enviar pedido" at bounding box center [1033, 536] width 354 height 37
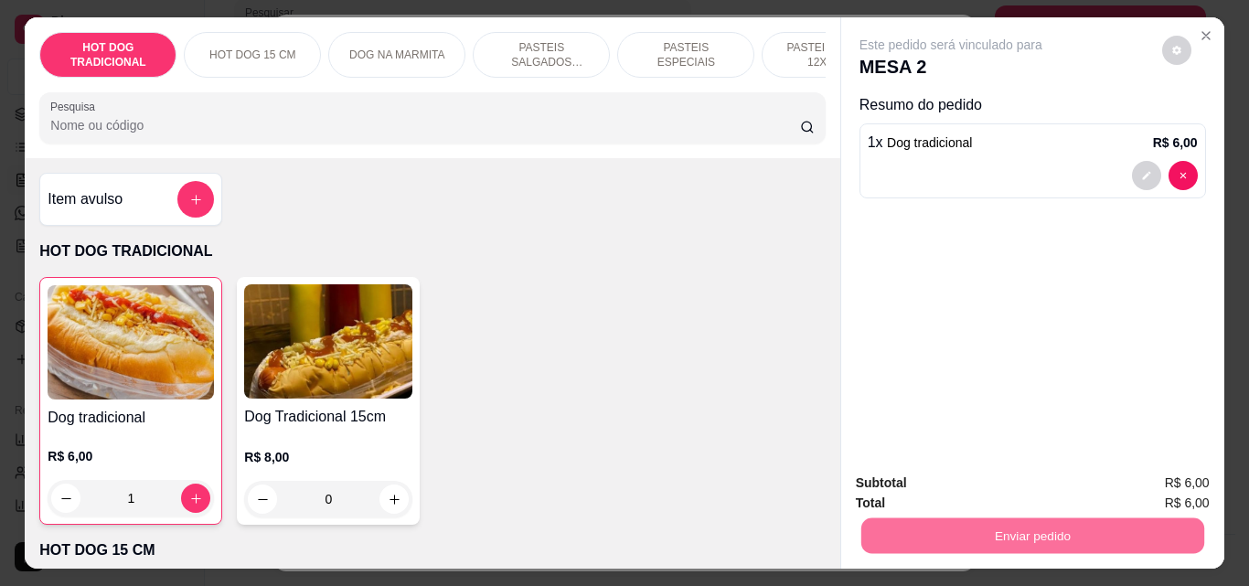
click at [1018, 471] on button "Não registrar e enviar pedido" at bounding box center [972, 483] width 185 height 34
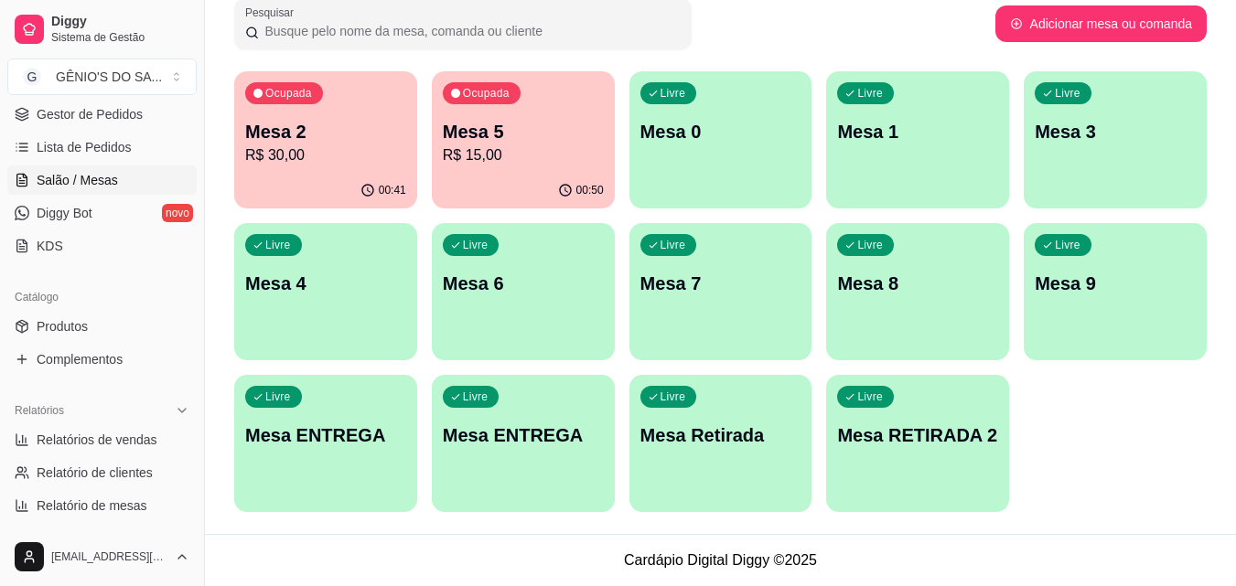
click at [356, 165] on p "R$ 30,00" at bounding box center [325, 155] width 161 height 22
click at [356, 165] on body "Diggy Sistema de Gestão G GÊNIO'S DO SA ... Loja aberta Diggy Pro + 15 até 03/0…" at bounding box center [618, 6] width 1236 height 586
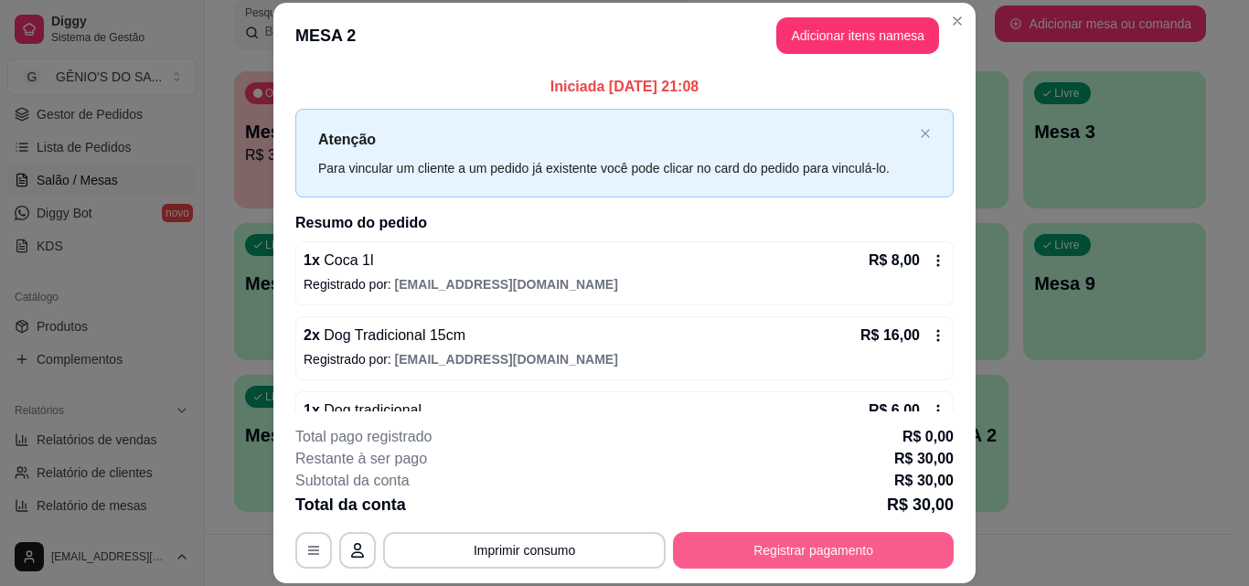
click at [719, 541] on button "Registrar pagamento" at bounding box center [813, 550] width 281 height 37
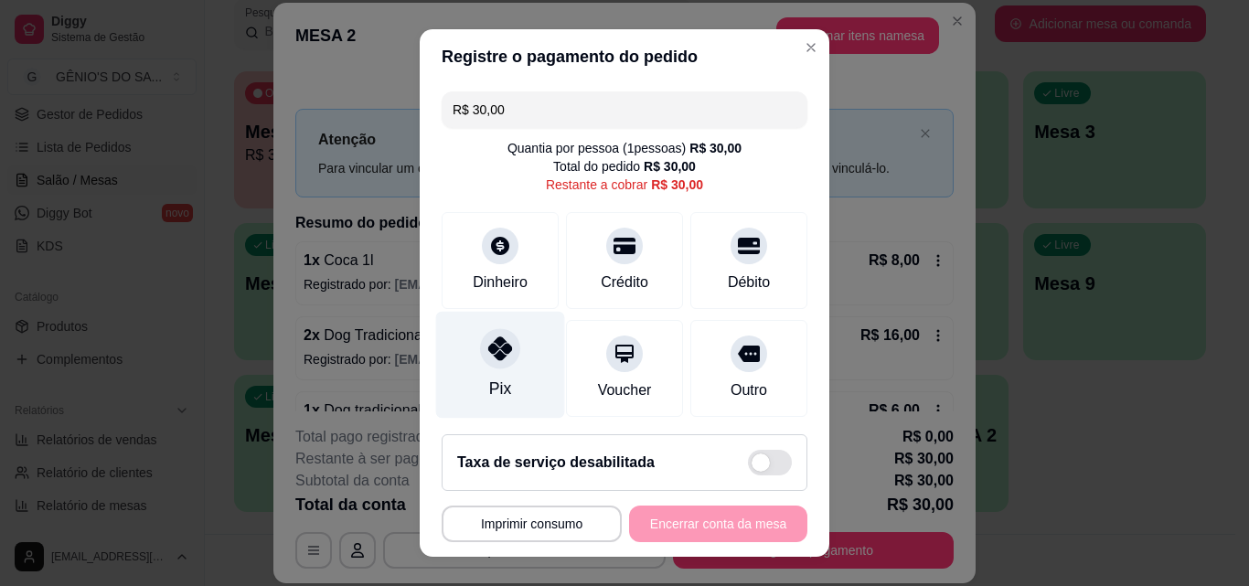
click at [511, 377] on div "Pix" at bounding box center [500, 365] width 129 height 107
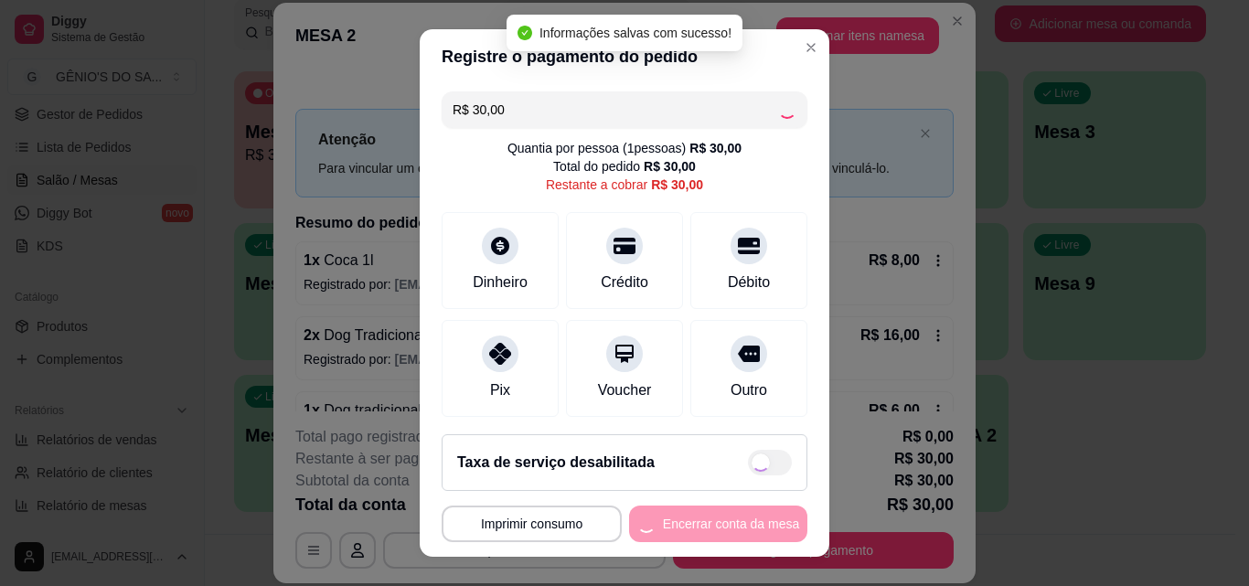
type input "R$ 0,00"
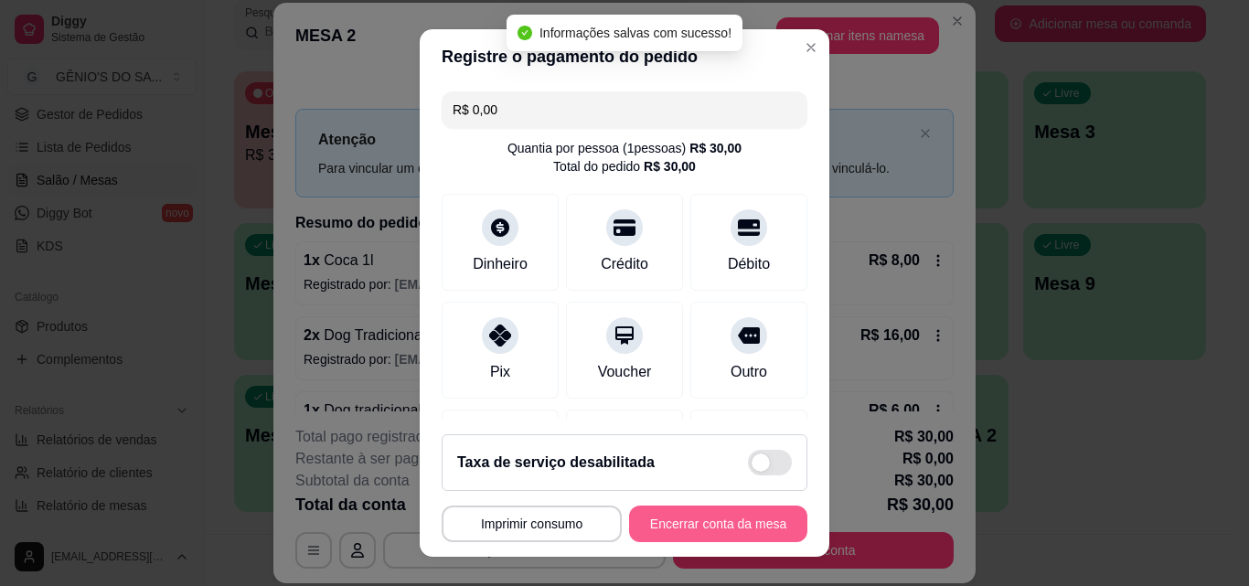
click at [721, 515] on button "Encerrar conta da mesa" at bounding box center [718, 524] width 178 height 37
